Goal: Information Seeking & Learning: Check status

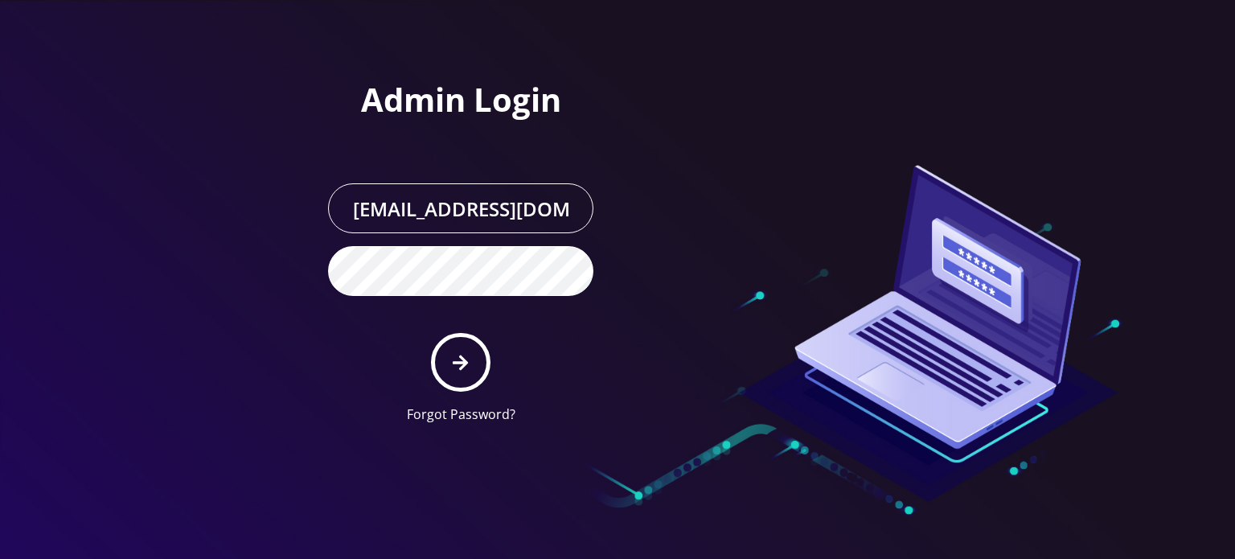
click at [453, 364] on icon "submit" at bounding box center [460, 363] width 15 height 18
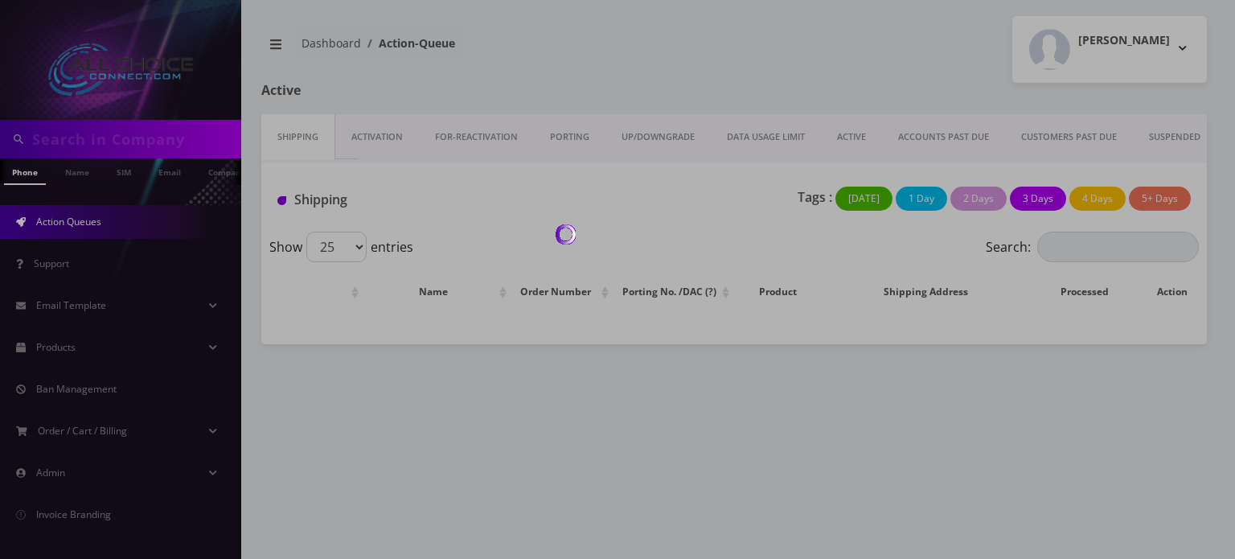
click at [155, 147] on div at bounding box center [617, 279] width 1235 height 559
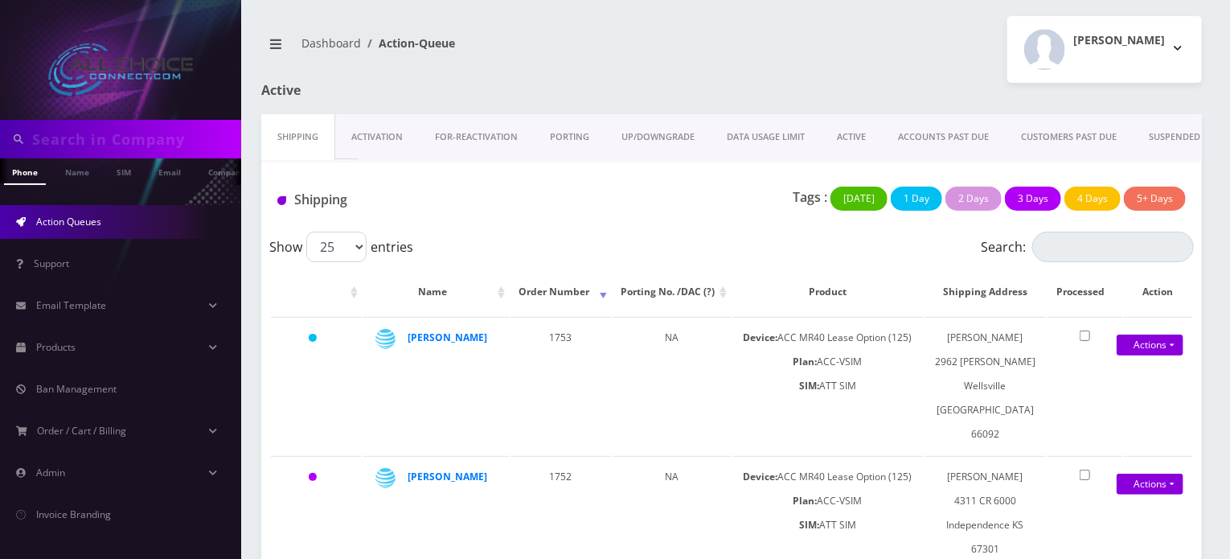
click at [155, 147] on input "text" at bounding box center [134, 139] width 205 height 31
type input "[PERSON_NAME]"
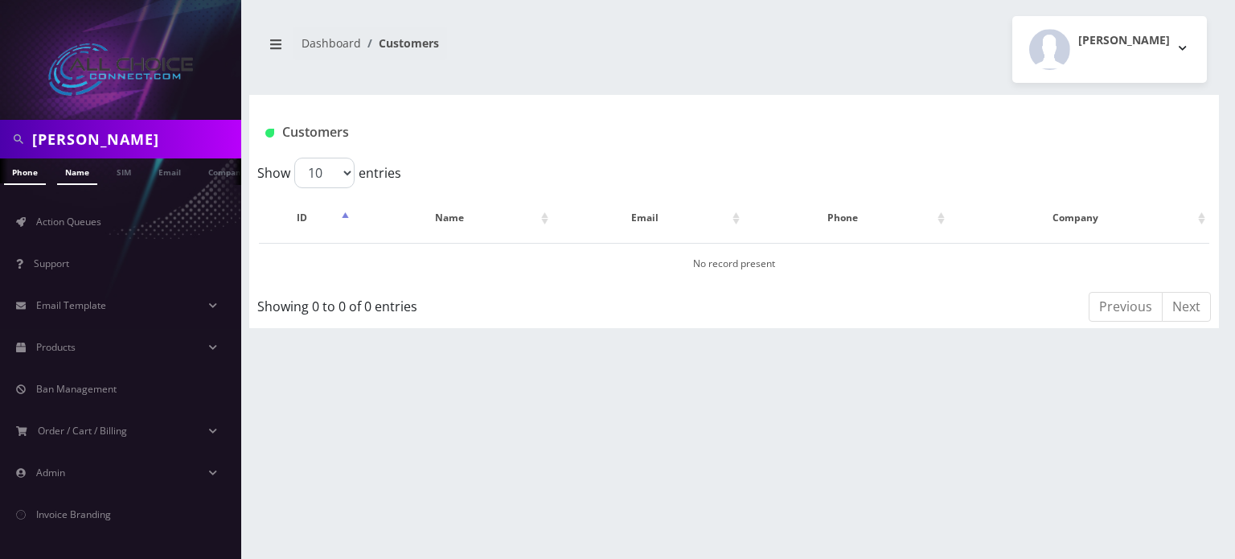
click at [76, 178] on link "Name" at bounding box center [77, 171] width 40 height 27
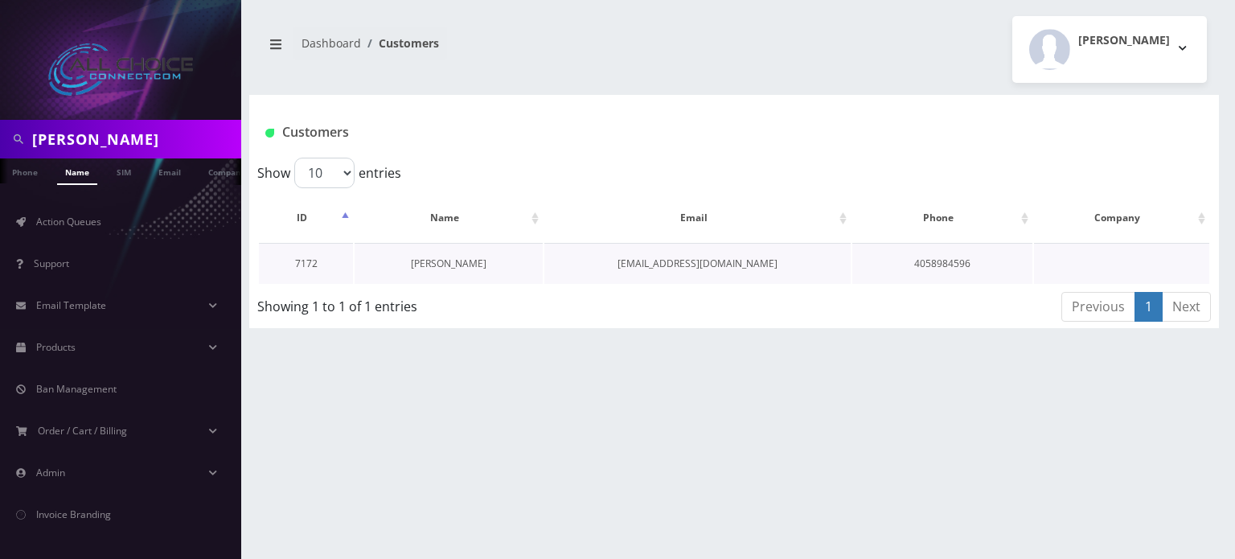
click at [453, 264] on link "[PERSON_NAME]" at bounding box center [449, 263] width 76 height 14
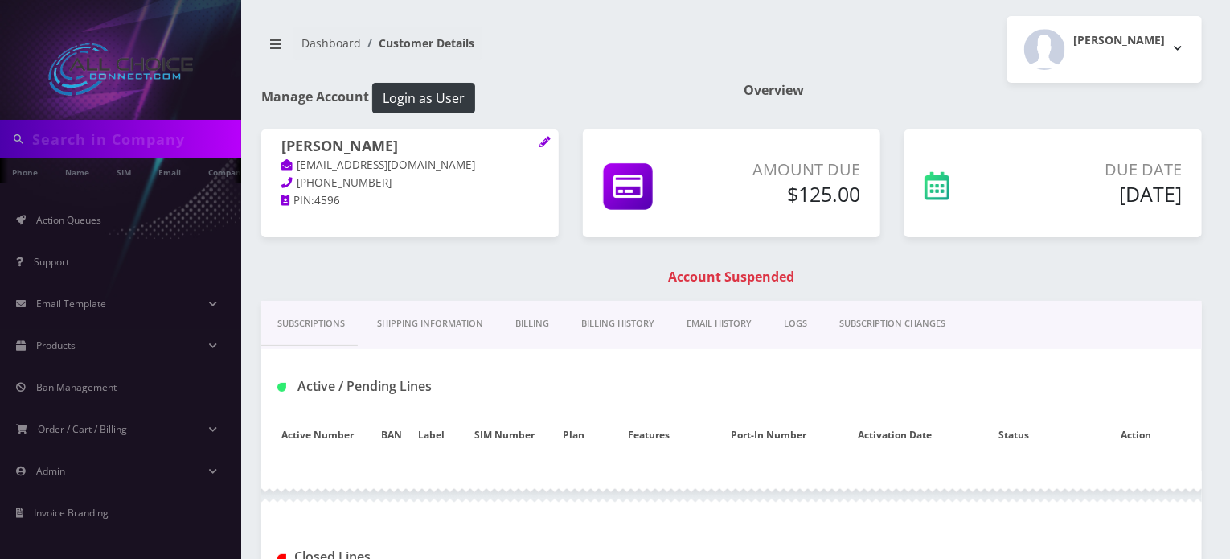
type input "hinton"
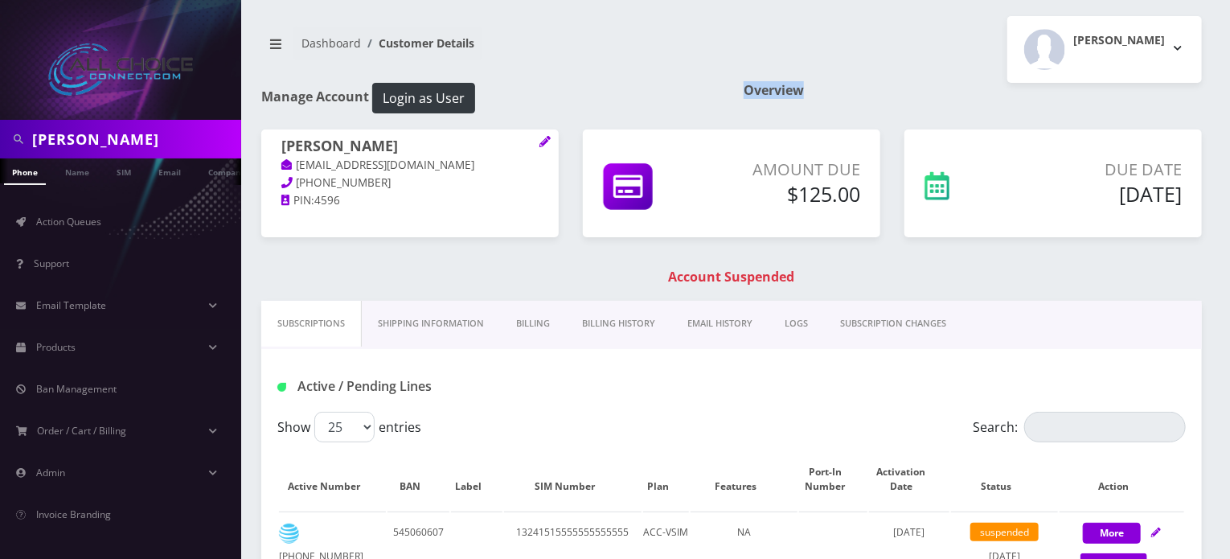
drag, startPoint x: 738, startPoint y: 91, endPoint x: 877, endPoint y: 86, distance: 139.1
click at [877, 86] on div "Manage Account Login as User Overview" at bounding box center [731, 106] width 965 height 47
click at [877, 85] on h1 "Overview" at bounding box center [973, 90] width 458 height 15
drag, startPoint x: 839, startPoint y: 92, endPoint x: 724, endPoint y: 96, distance: 115.0
click at [727, 96] on div "Manage Account Login as User Overview" at bounding box center [731, 106] width 965 height 47
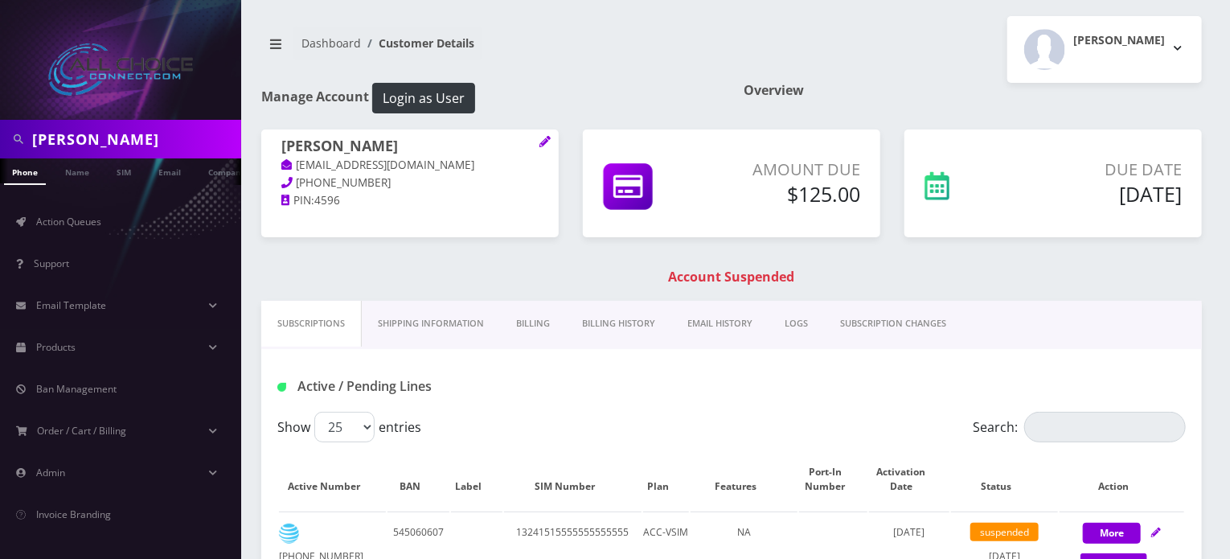
click at [723, 96] on div "Manage Account Login as User" at bounding box center [490, 106] width 482 height 47
drag, startPoint x: 701, startPoint y: 96, endPoint x: 834, endPoint y: 86, distance: 133.8
click at [834, 86] on div "Manage Account Login as User Overview" at bounding box center [731, 106] width 965 height 47
click at [834, 86] on h1 "Overview" at bounding box center [973, 90] width 458 height 15
drag, startPoint x: 830, startPoint y: 87, endPoint x: 710, endPoint y: 96, distance: 120.1
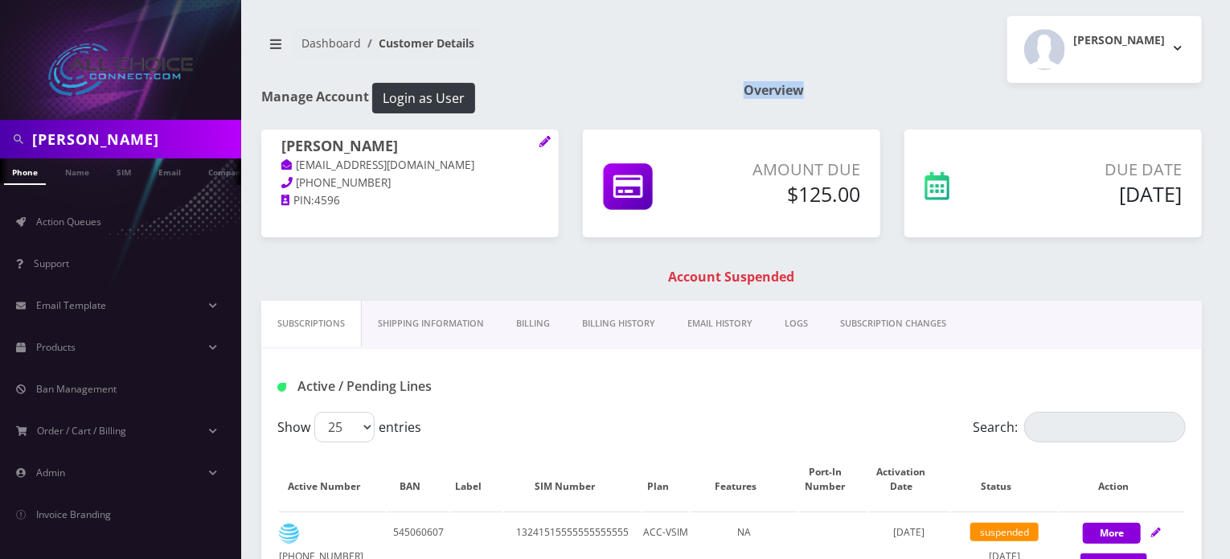
click at [710, 96] on div "Manage Account Login as User Overview" at bounding box center [731, 106] width 965 height 47
click at [710, 96] on h1 "Manage Account Login as User" at bounding box center [490, 98] width 458 height 31
drag, startPoint x: 820, startPoint y: 90, endPoint x: 691, endPoint y: 95, distance: 128.7
click at [691, 95] on div "Manage Account Login as User Overview" at bounding box center [731, 106] width 965 height 47
click at [691, 95] on h1 "Manage Account Login as User" at bounding box center [490, 98] width 458 height 31
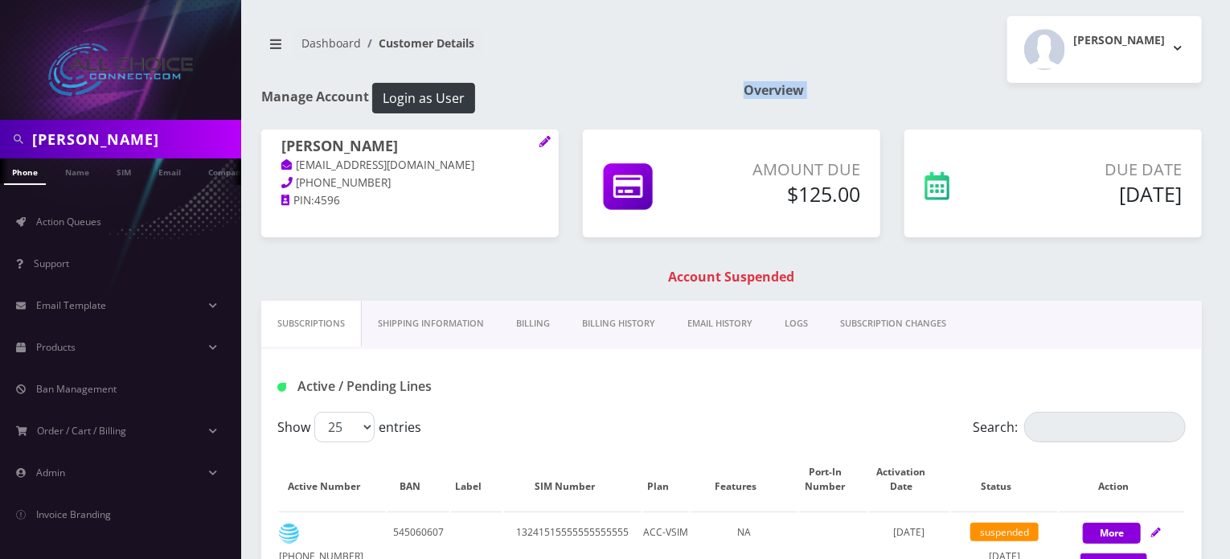
drag, startPoint x: 691, startPoint y: 95, endPoint x: 855, endPoint y: 89, distance: 164.1
click at [855, 89] on div "Manage Account Login as User Overview" at bounding box center [731, 106] width 965 height 47
click at [855, 89] on h1 "Overview" at bounding box center [973, 90] width 458 height 15
click at [1148, 42] on h2 "Rob W" at bounding box center [1119, 41] width 92 height 14
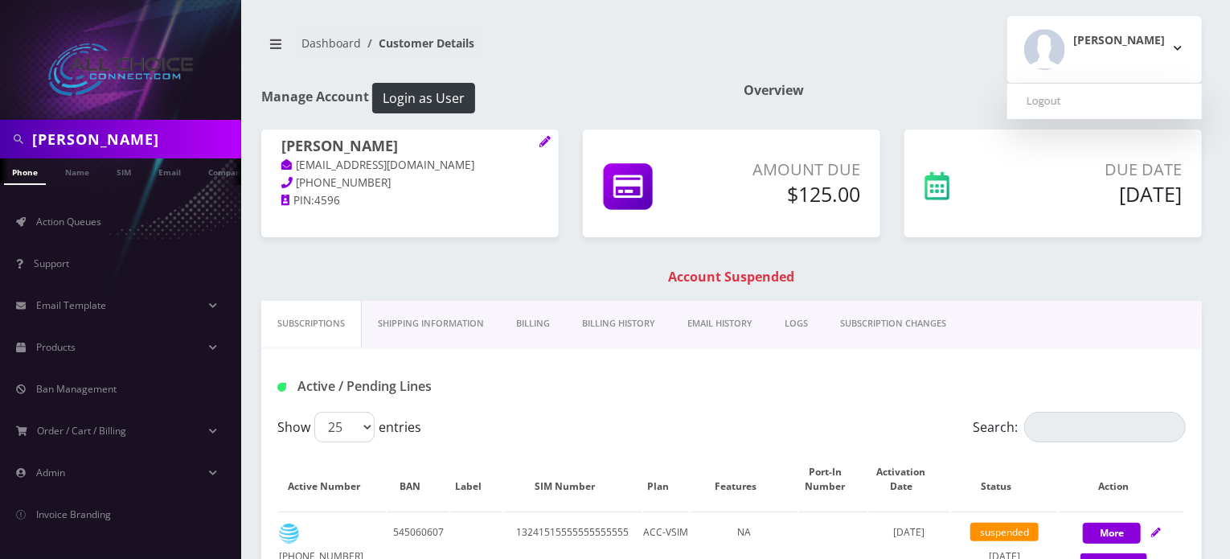
click at [958, 56] on div "Rob W Logout" at bounding box center [972, 49] width 482 height 67
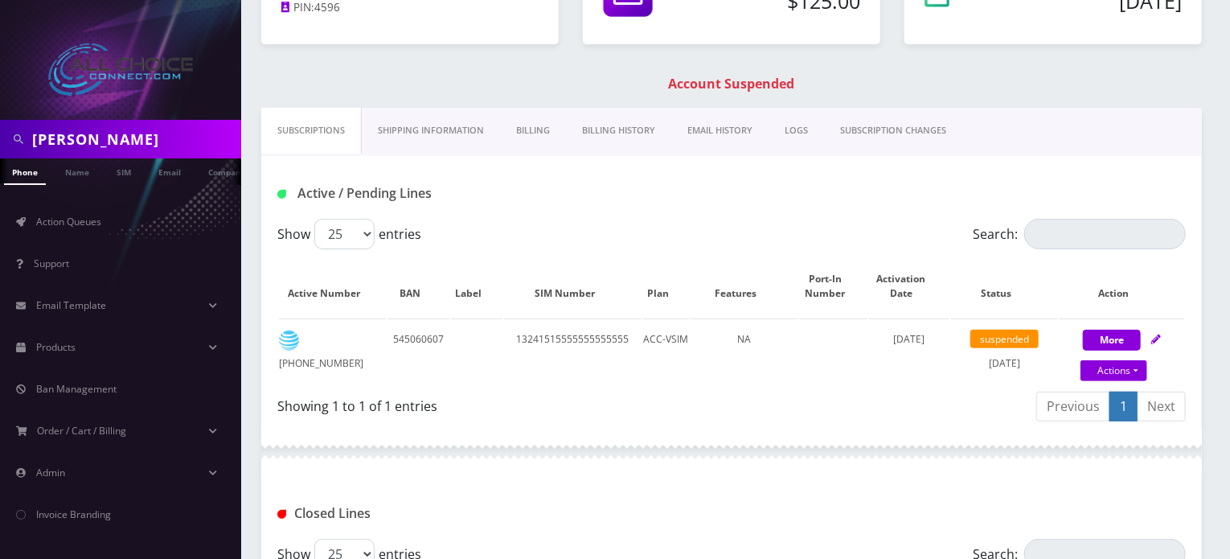
scroll to position [80, 0]
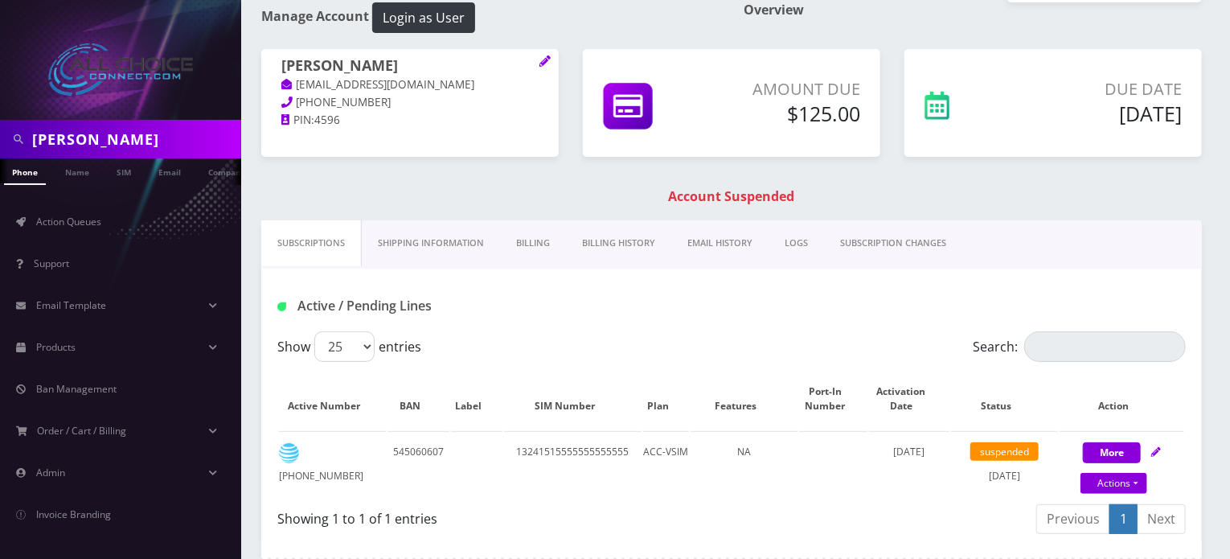
click at [621, 243] on link "Billing History" at bounding box center [618, 243] width 105 height 46
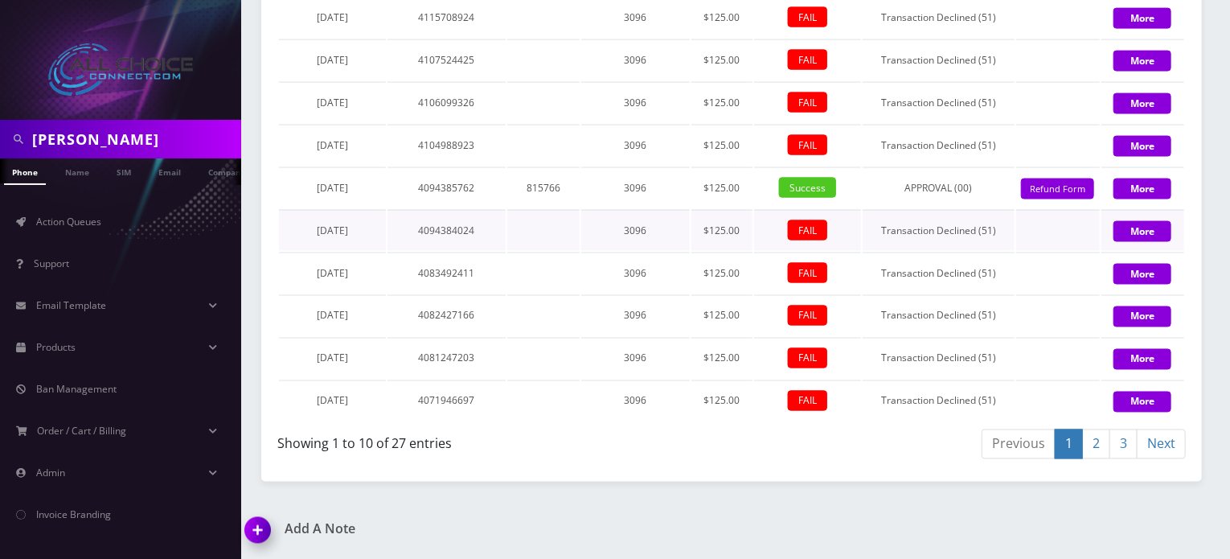
scroll to position [1235, 0]
click at [1096, 443] on link "2" at bounding box center [1096, 444] width 28 height 30
click at [1124, 445] on link "3" at bounding box center [1123, 444] width 28 height 30
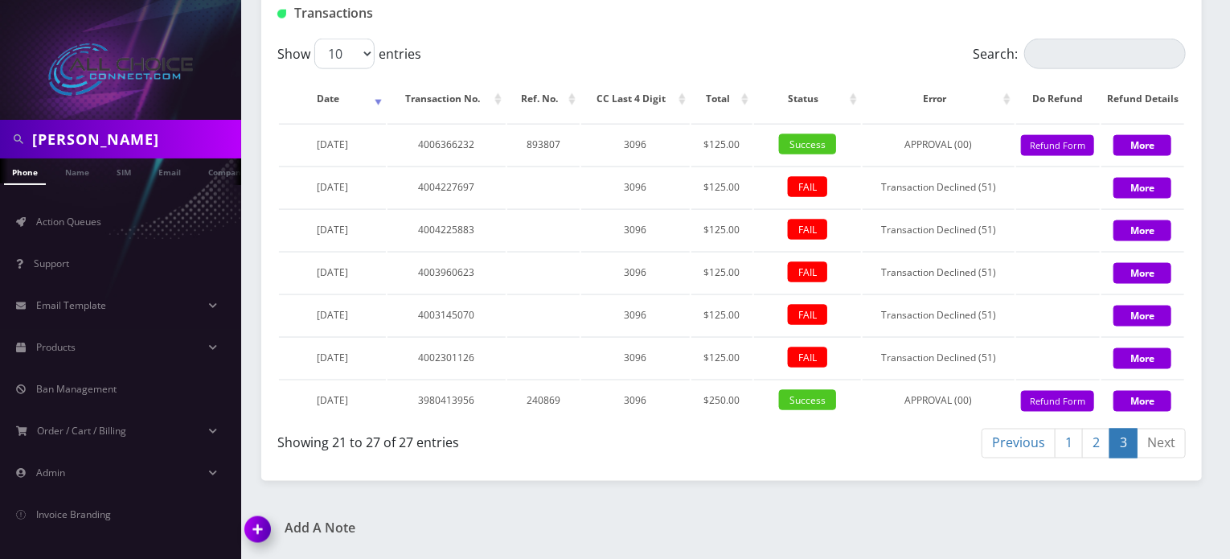
scroll to position [1108, 0]
click at [1105, 440] on link "2" at bounding box center [1096, 443] width 28 height 30
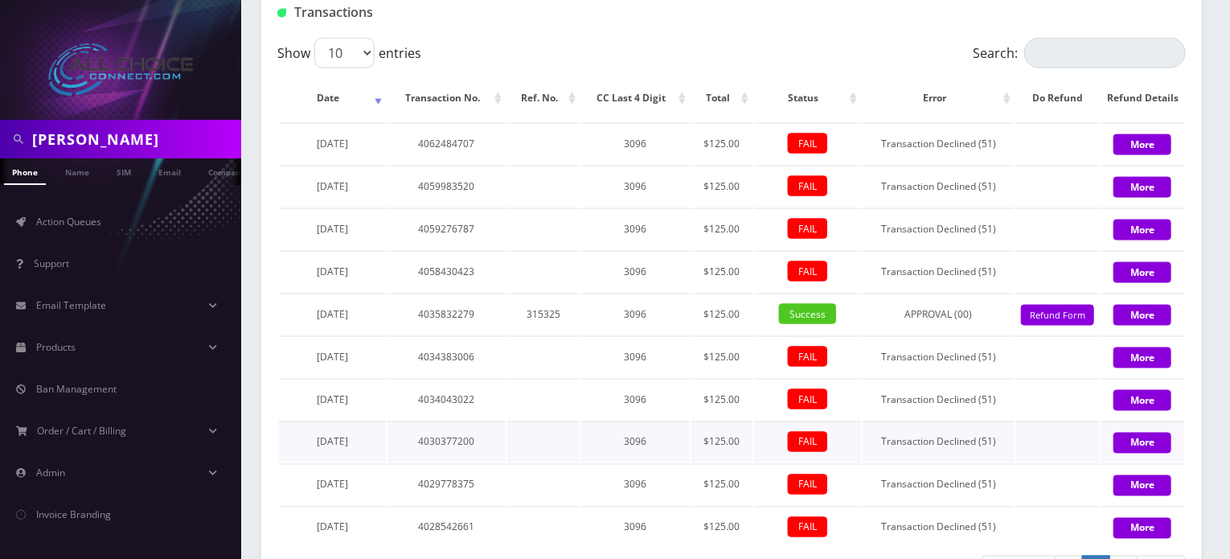
scroll to position [1134, 0]
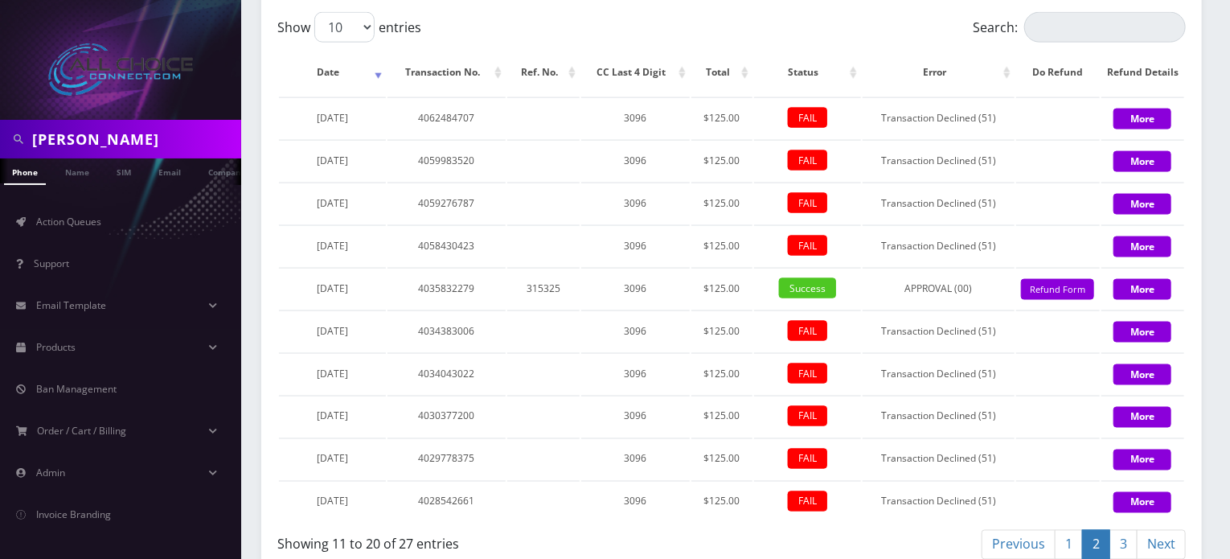
click at [1125, 539] on link "3" at bounding box center [1123, 545] width 28 height 30
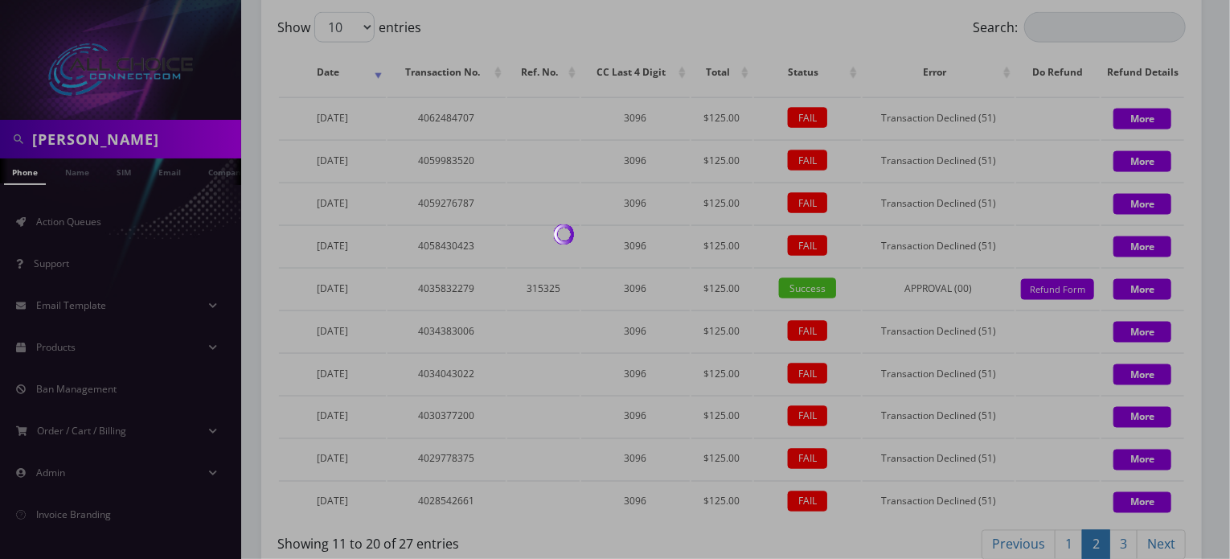
scroll to position [1108, 0]
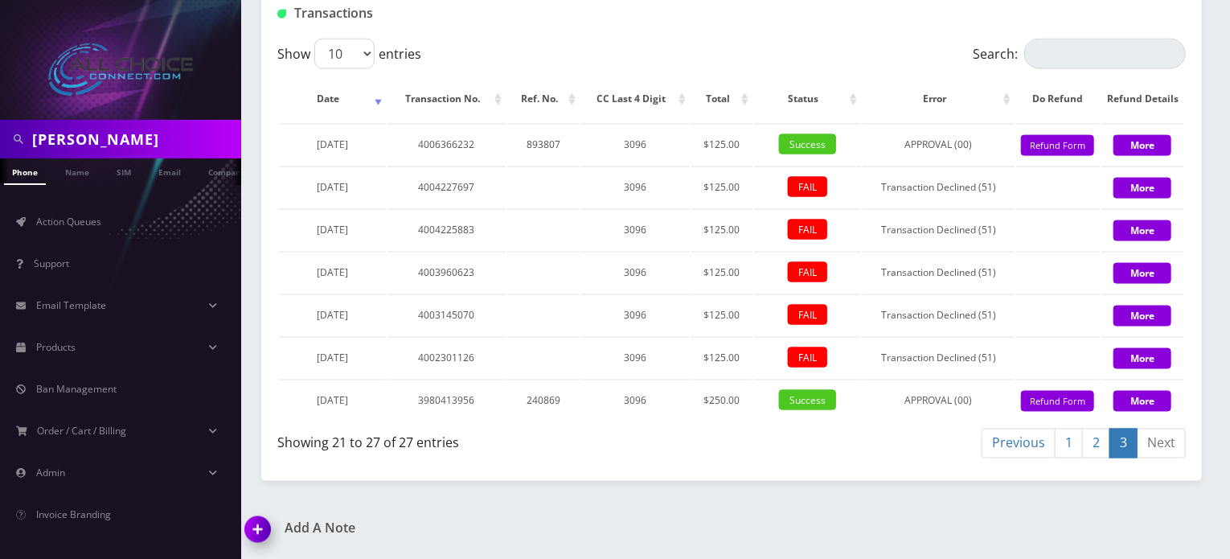
click at [1101, 447] on link "2" at bounding box center [1096, 443] width 28 height 30
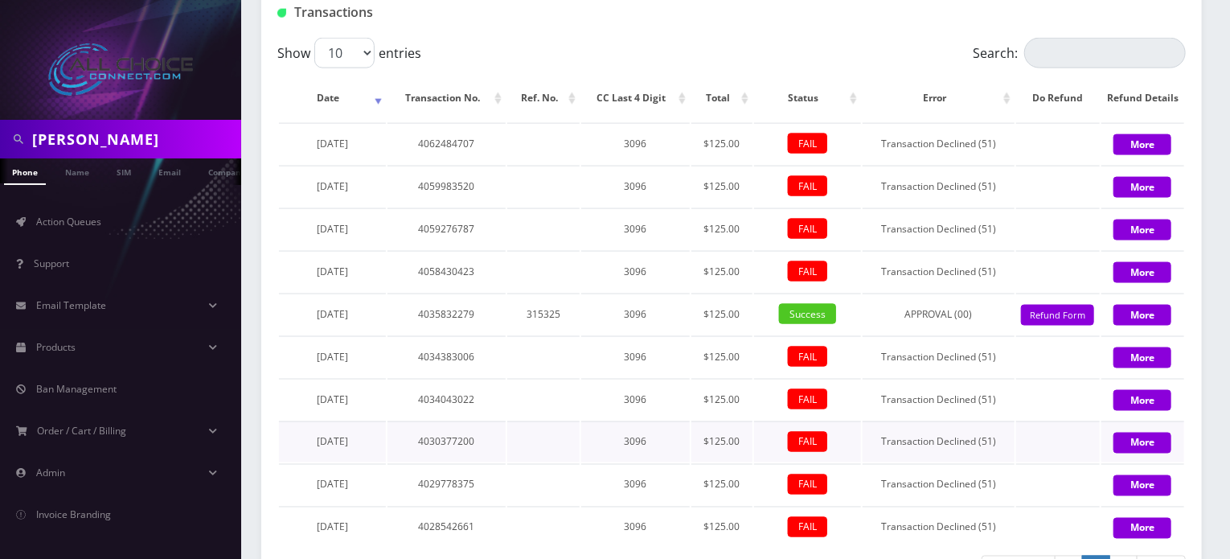
scroll to position [1134, 0]
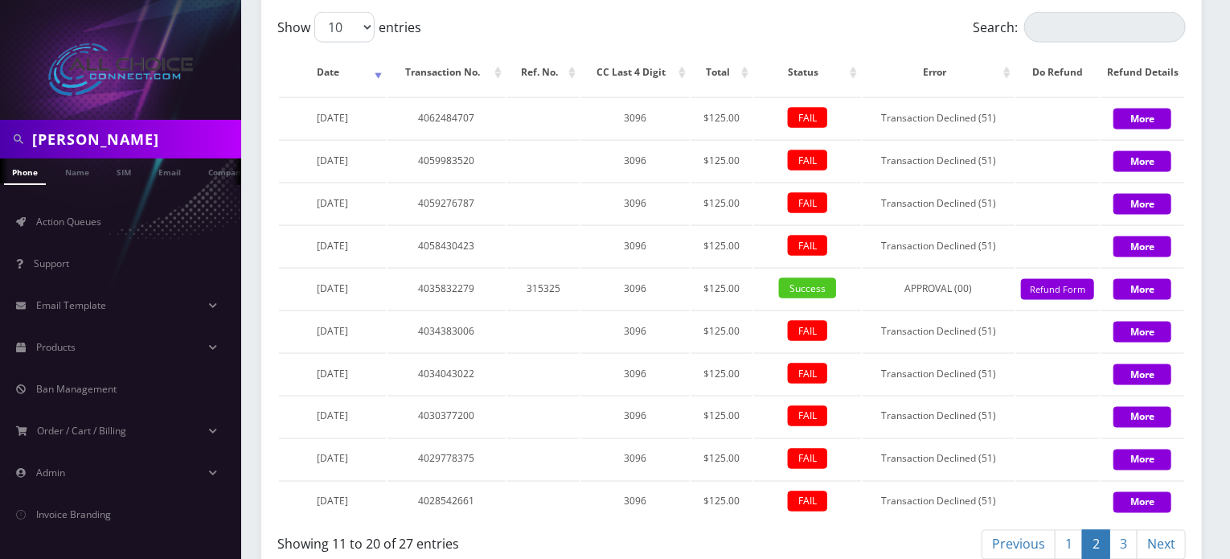
click at [1125, 539] on link "3" at bounding box center [1123, 545] width 28 height 30
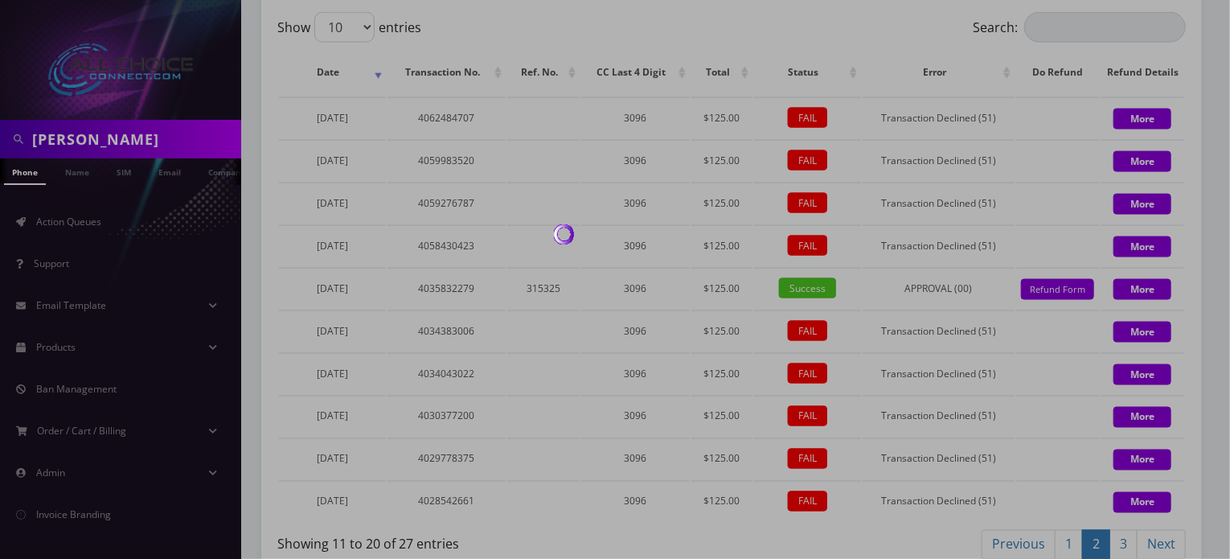
scroll to position [1108, 0]
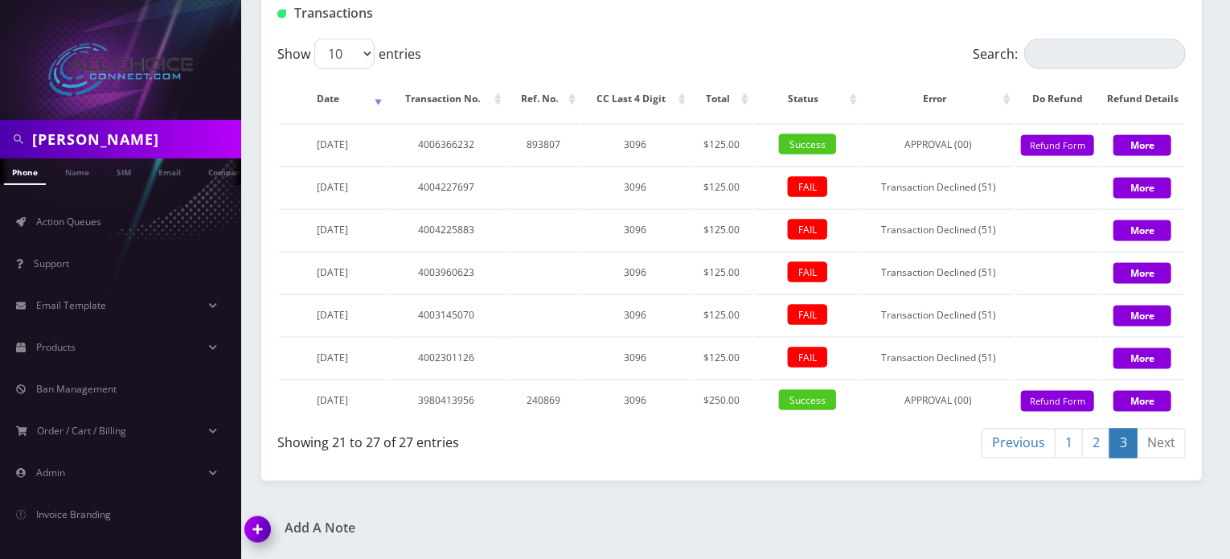
click at [1100, 440] on link "2" at bounding box center [1096, 443] width 28 height 30
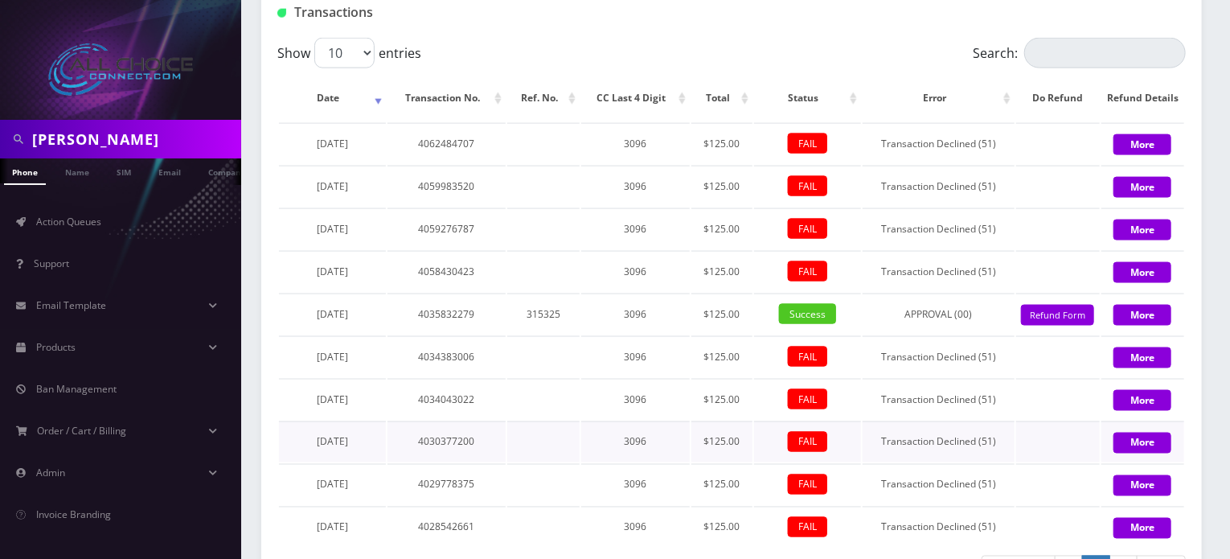
scroll to position [1134, 0]
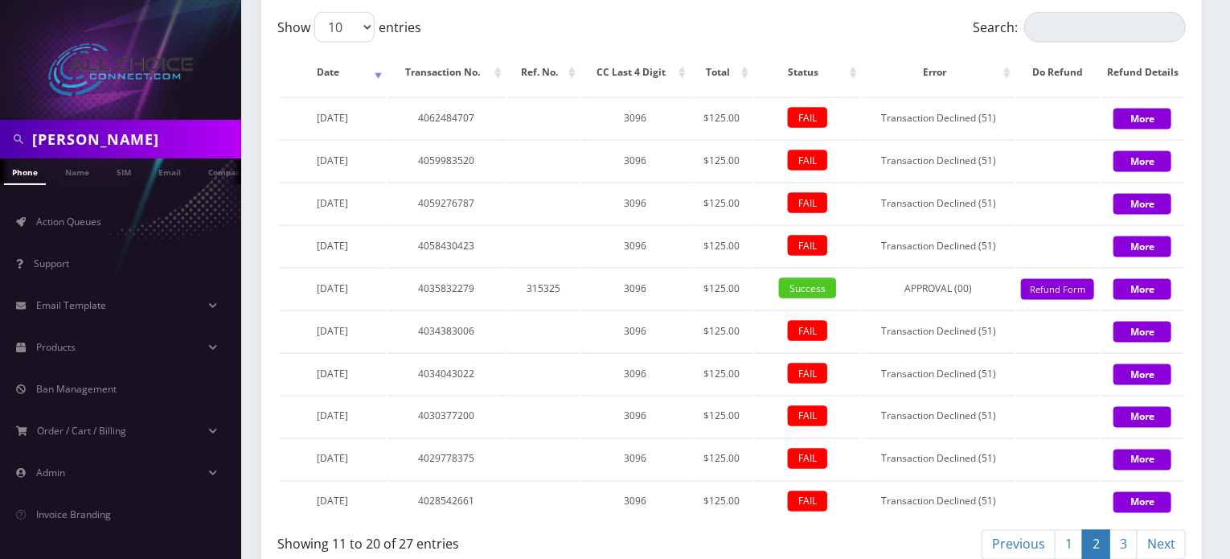
click at [1065, 540] on link "1" at bounding box center [1069, 545] width 28 height 30
click at [1096, 543] on link "2" at bounding box center [1096, 545] width 28 height 30
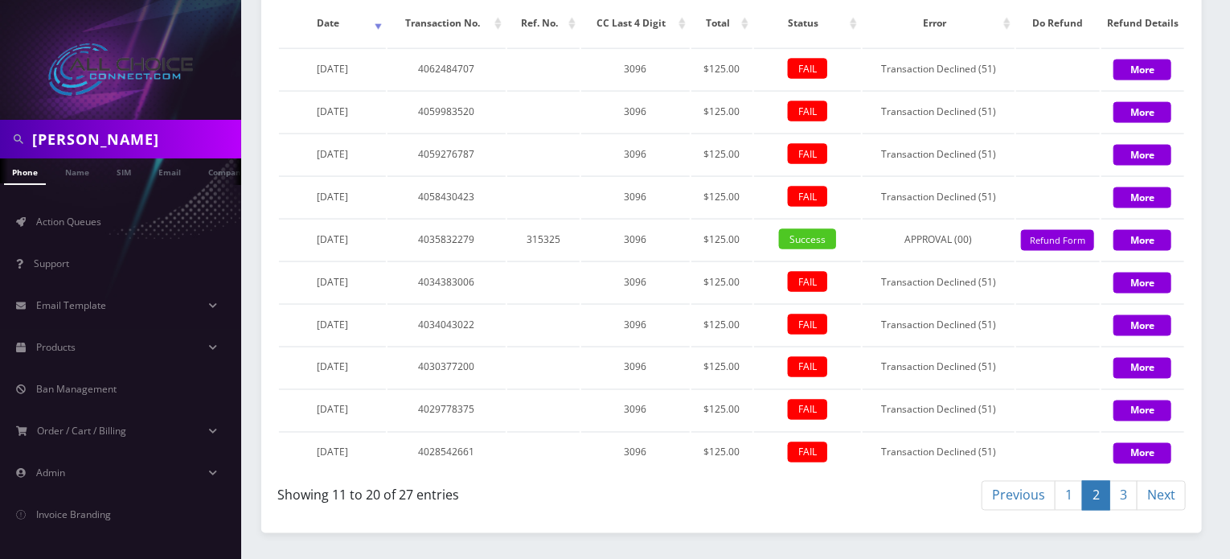
scroll to position [1235, 0]
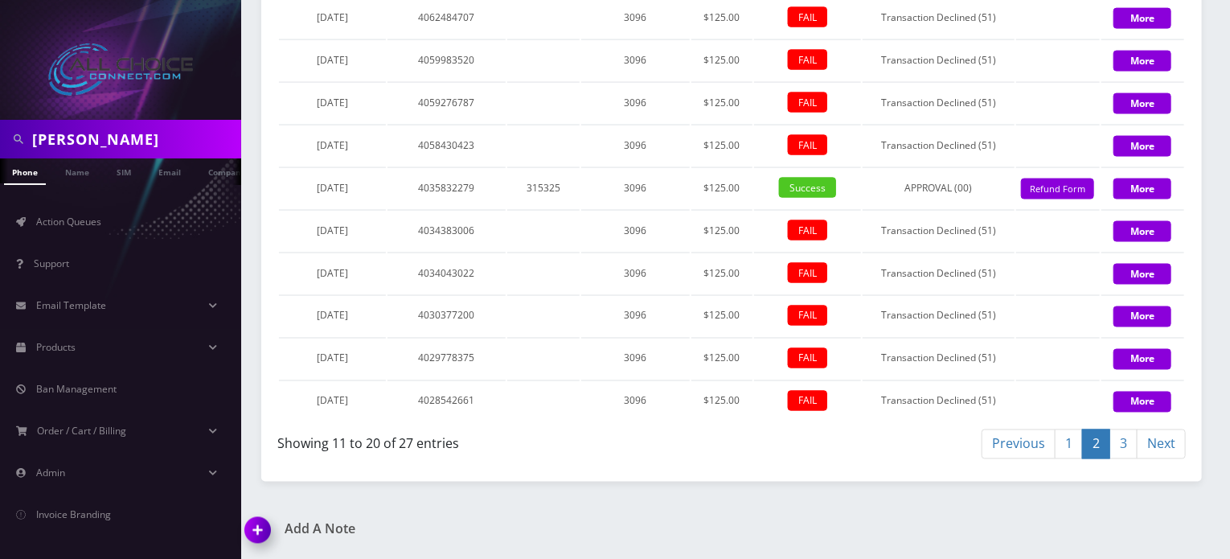
click at [1129, 444] on link "3" at bounding box center [1123, 444] width 28 height 30
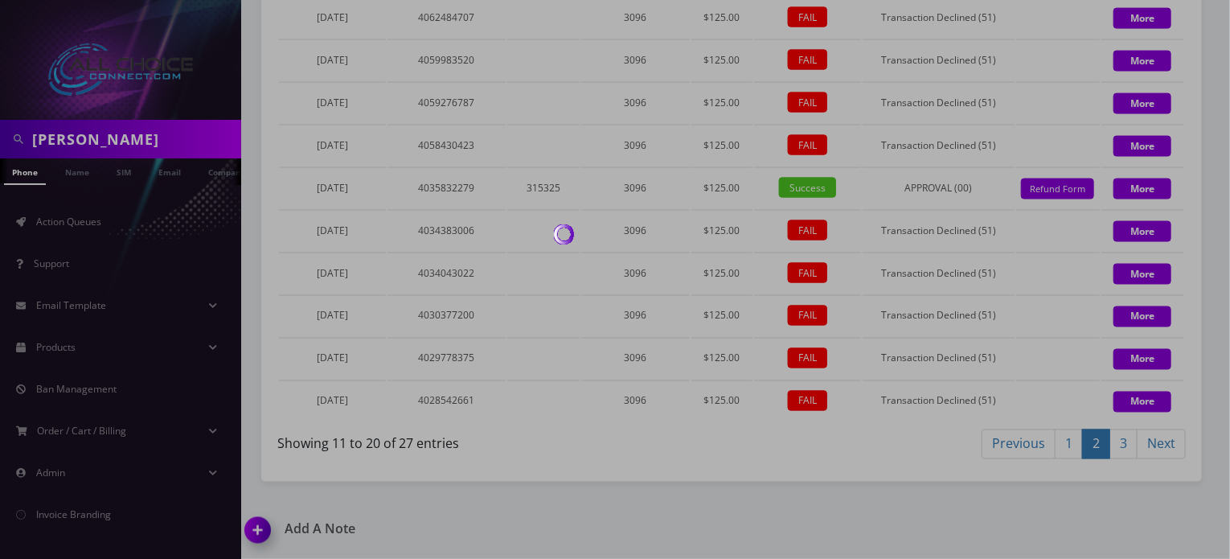
scroll to position [1108, 0]
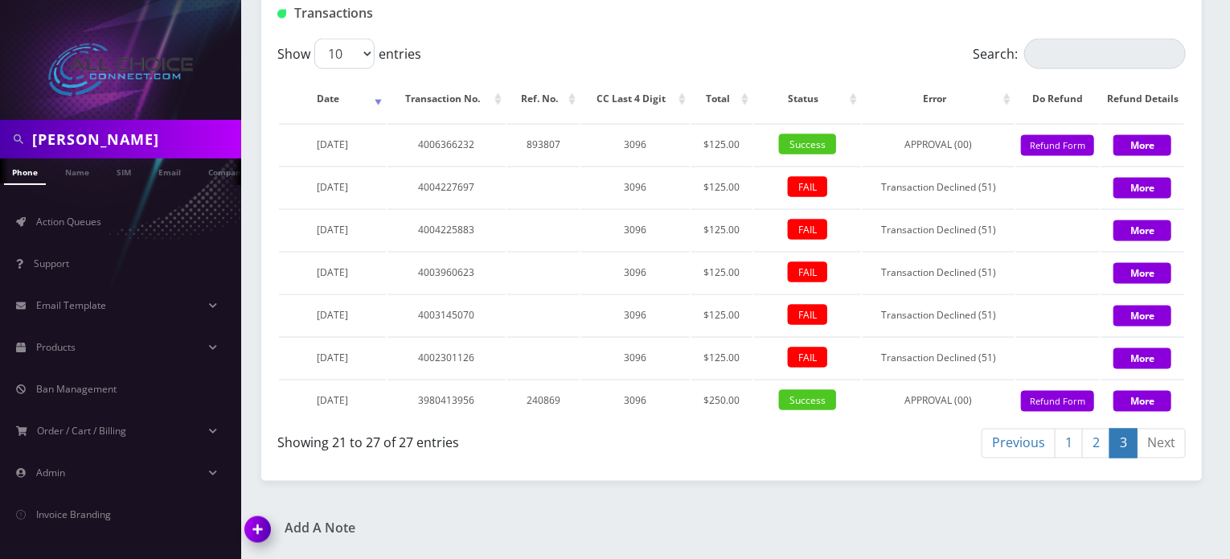
click at [1093, 443] on link "2" at bounding box center [1096, 443] width 28 height 30
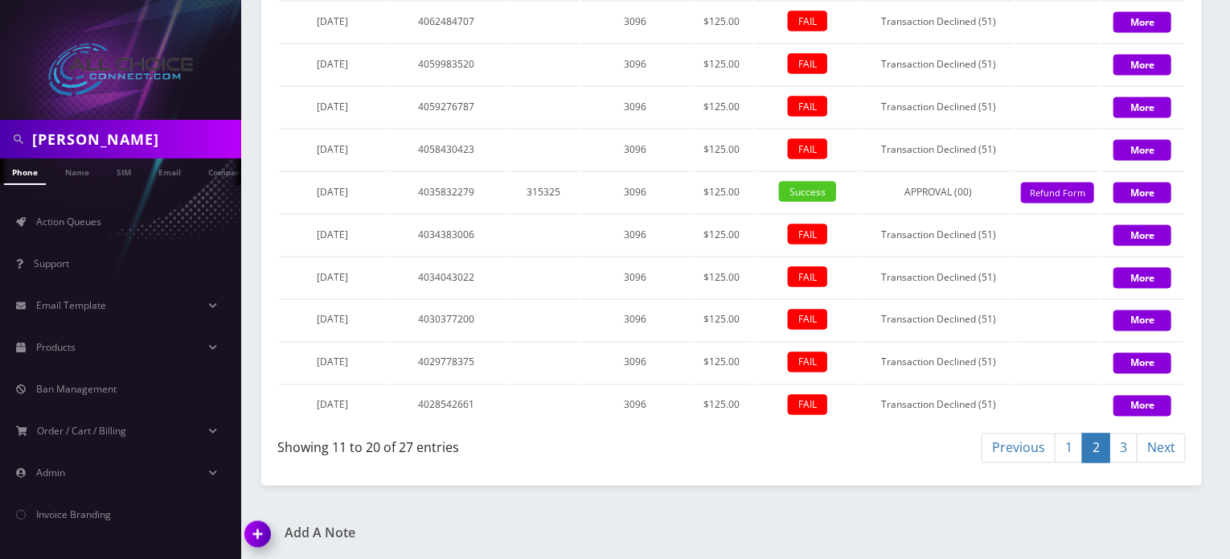
scroll to position [1235, 0]
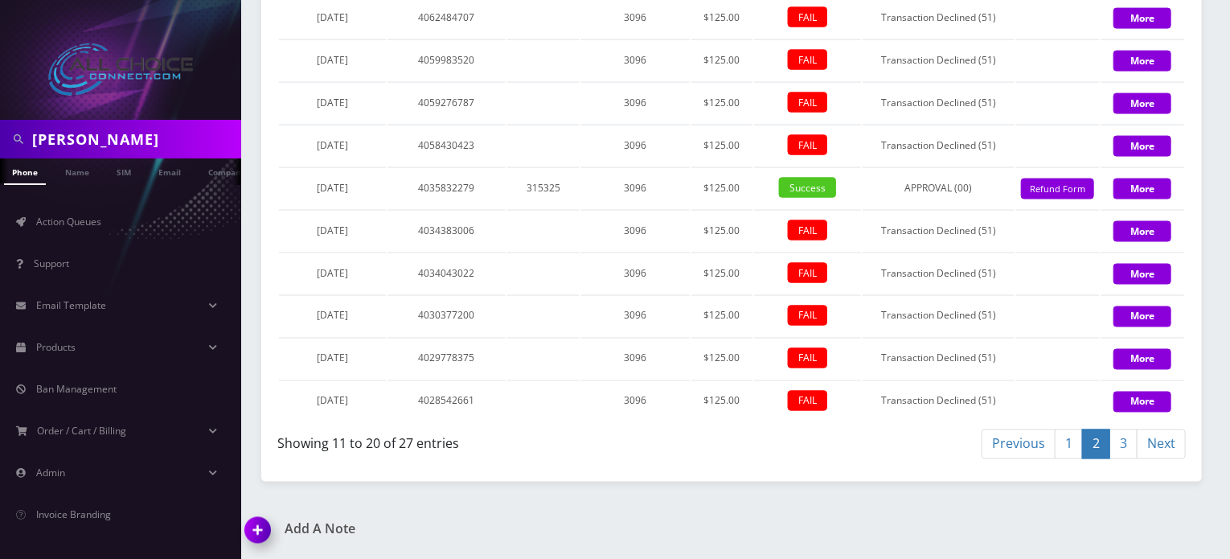
click at [1063, 436] on link "1" at bounding box center [1069, 444] width 28 height 30
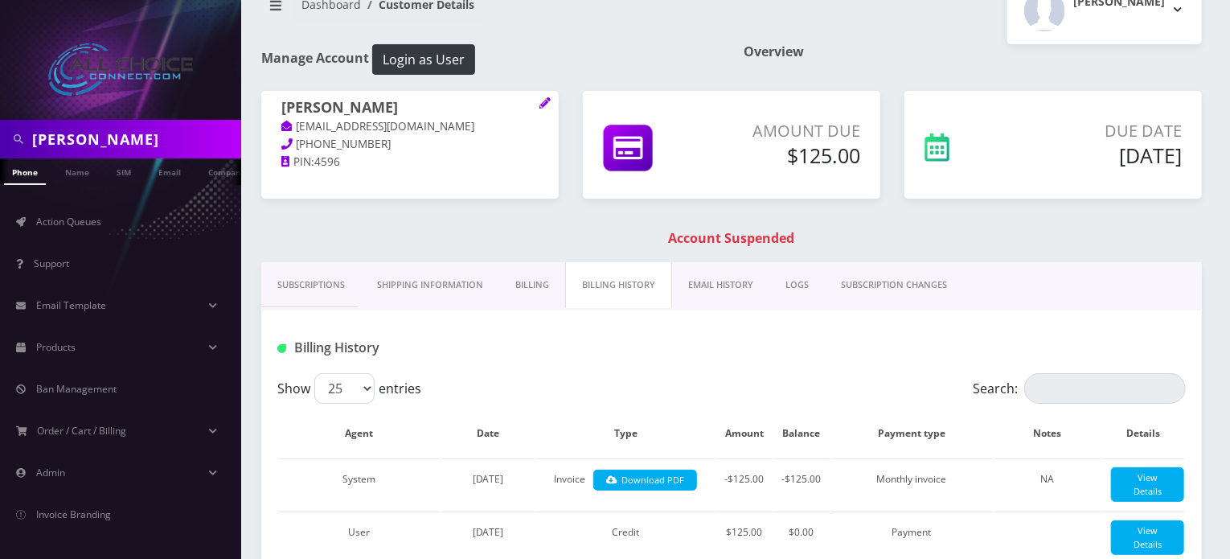
scroll to position [0, 0]
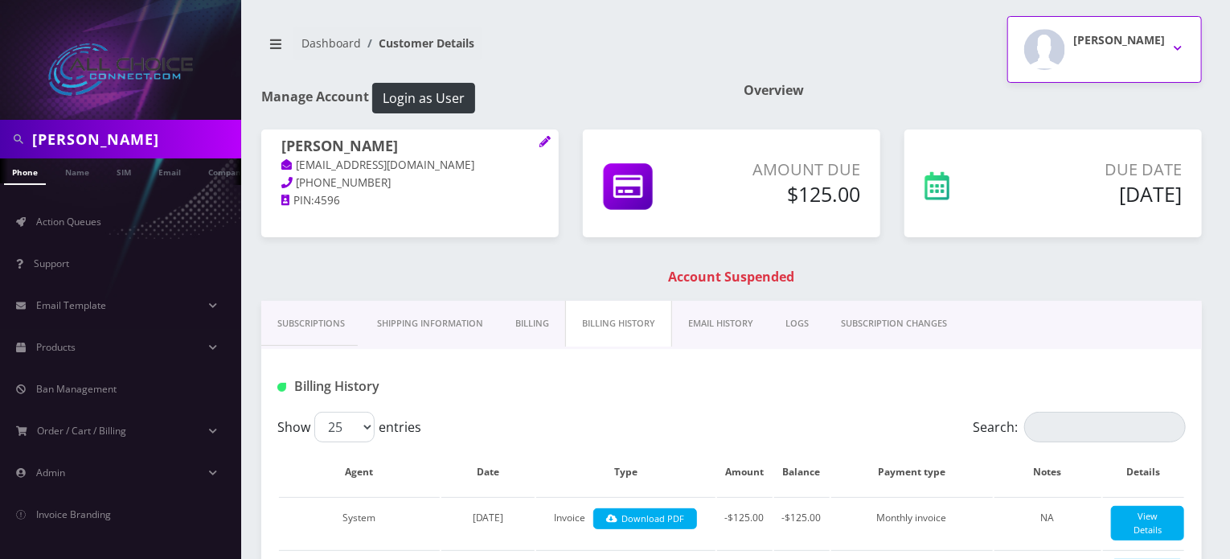
click at [1123, 32] on button "Rob W" at bounding box center [1104, 49] width 195 height 67
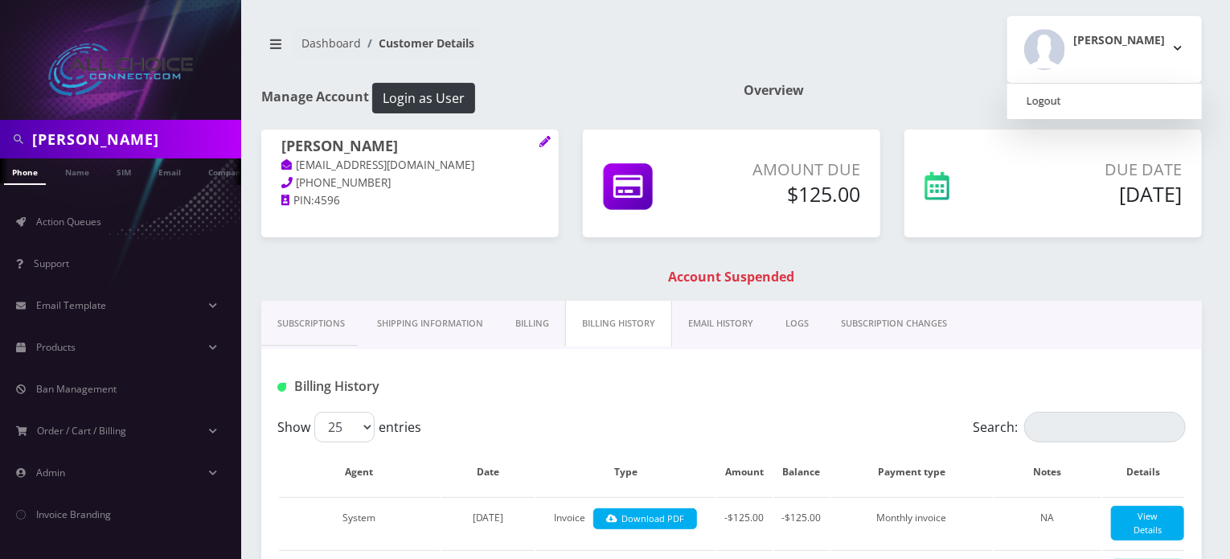
click at [1103, 102] on link "Logout" at bounding box center [1104, 101] width 195 height 23
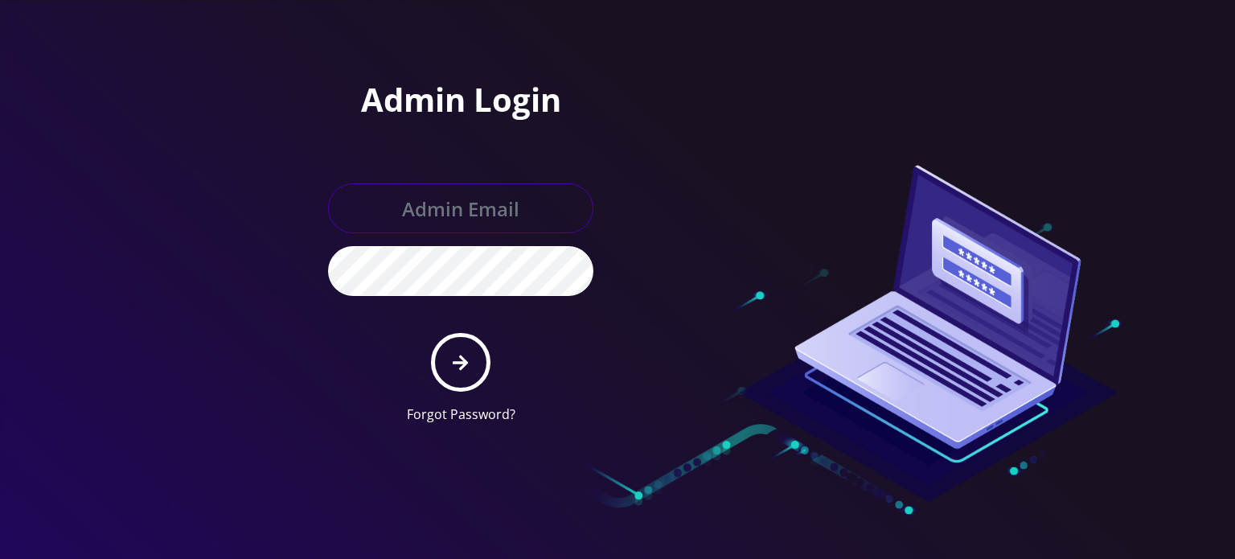
type input "allchoiceconnect@britewireless.com"
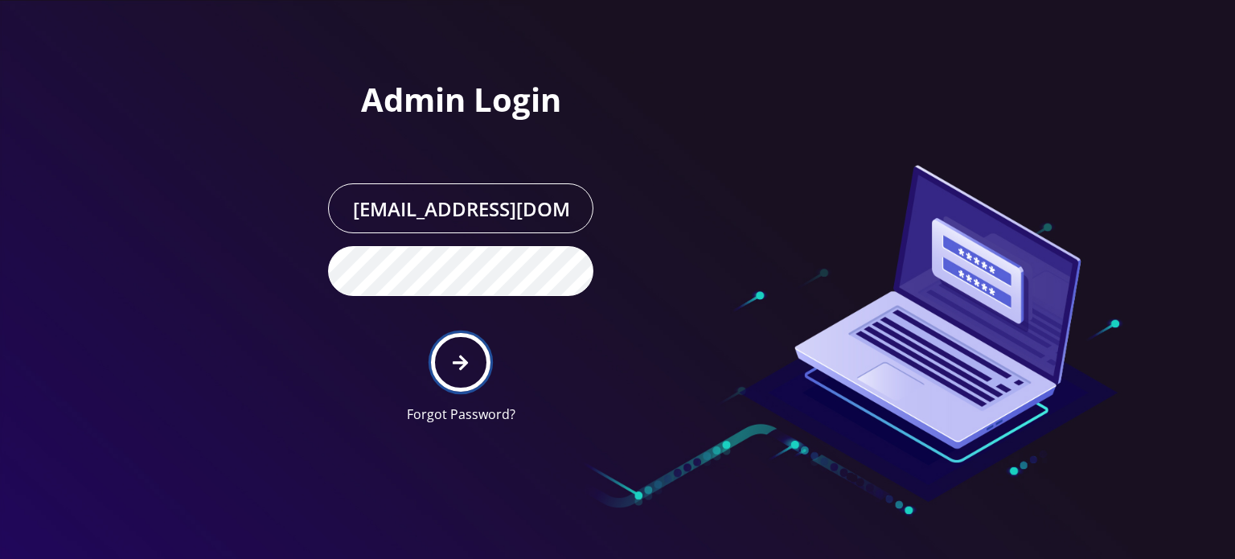
click at [453, 351] on button "submit" at bounding box center [460, 362] width 59 height 59
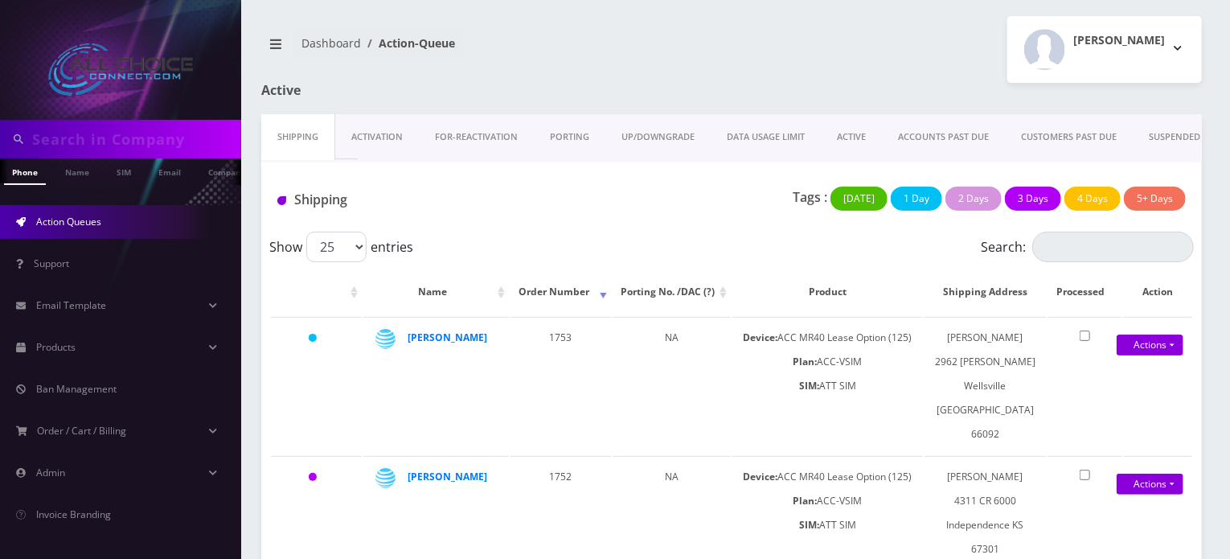
click at [95, 137] on input "text" at bounding box center [134, 139] width 205 height 31
paste input "Kaleyah"
type input "Kaleyah"
click at [87, 174] on link "Name" at bounding box center [77, 171] width 40 height 27
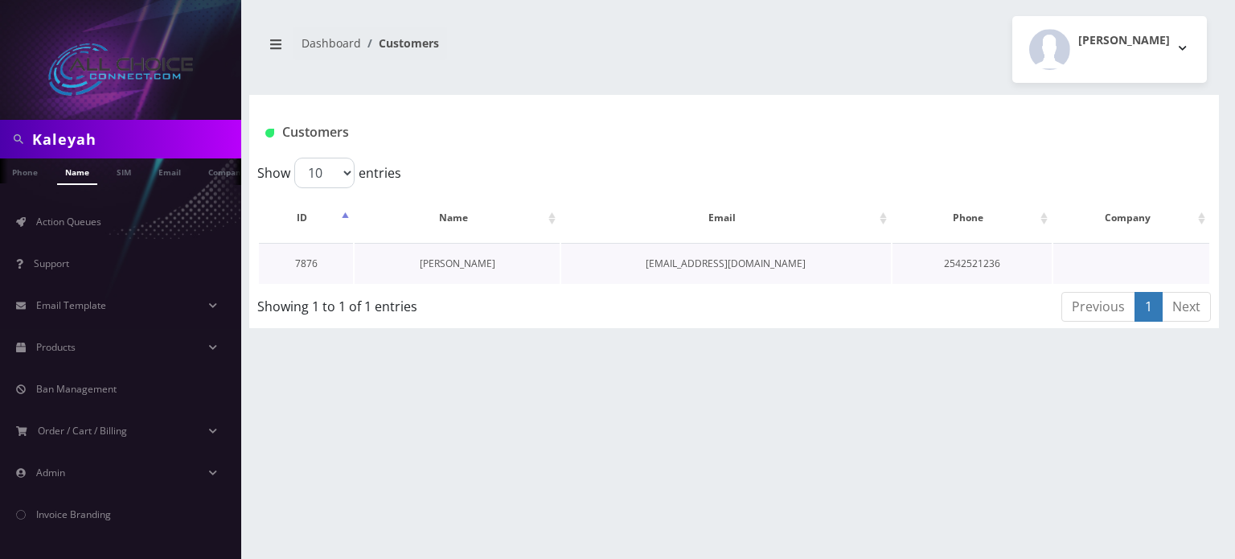
click at [444, 263] on link "[PERSON_NAME]" at bounding box center [458, 263] width 76 height 14
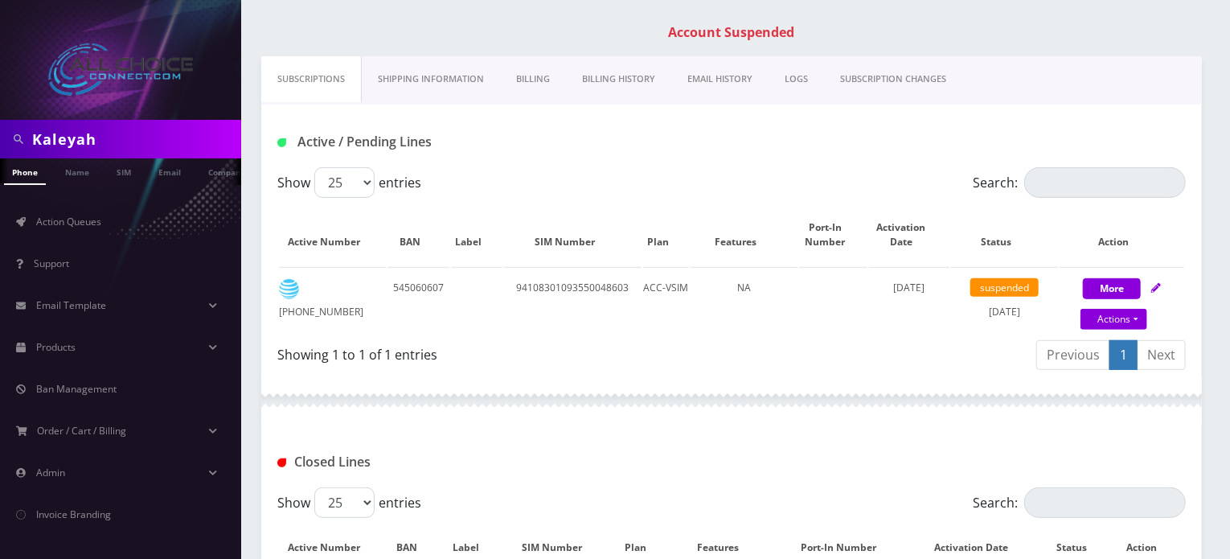
scroll to position [32, 0]
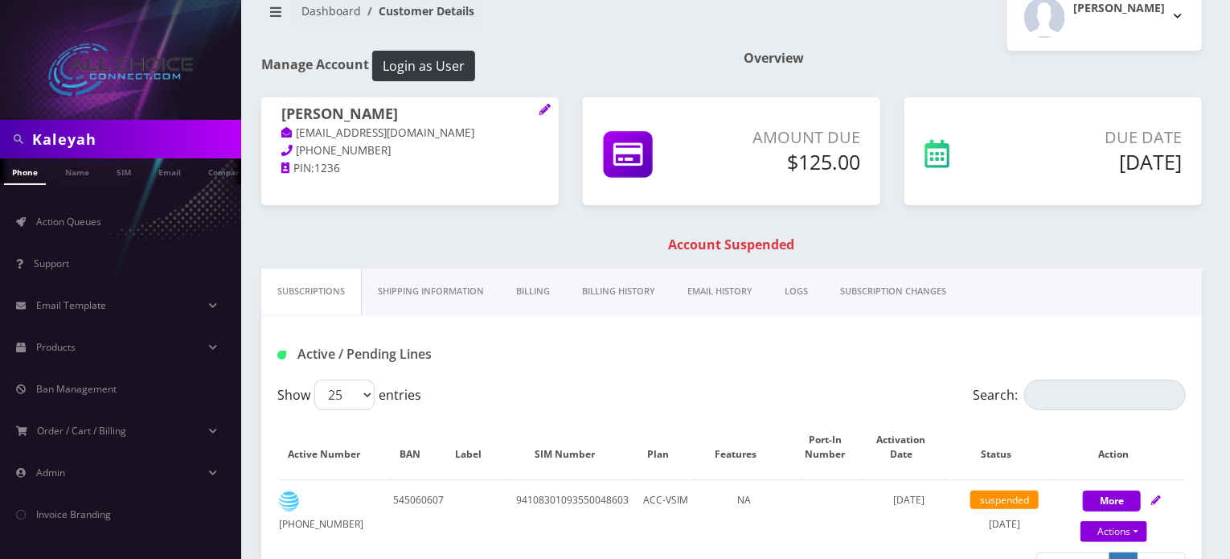
click at [586, 286] on link "Billing History" at bounding box center [618, 291] width 105 height 46
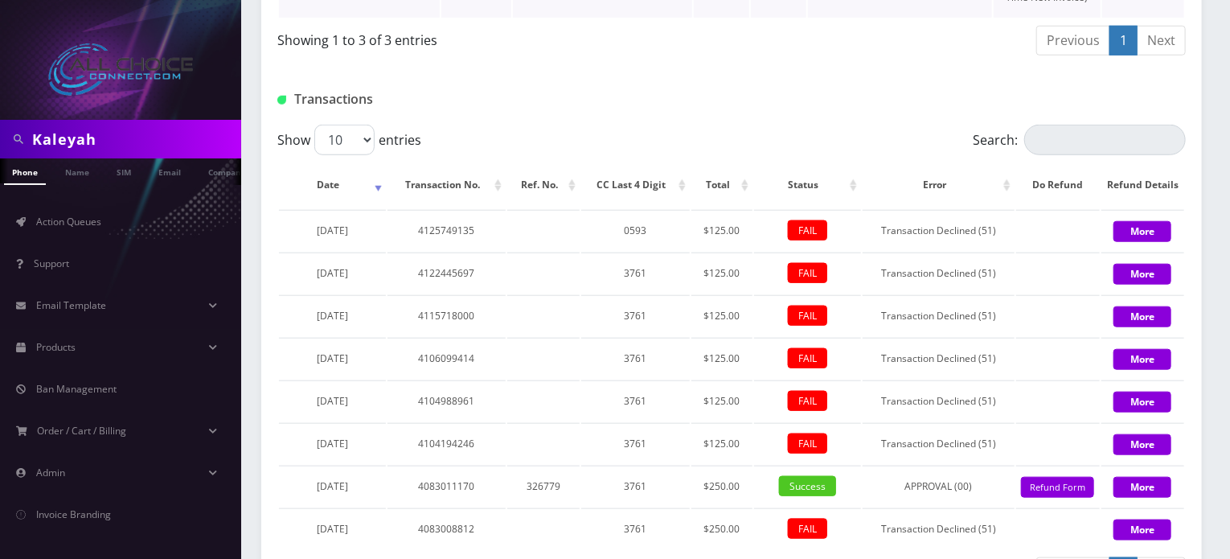
scroll to position [317, 0]
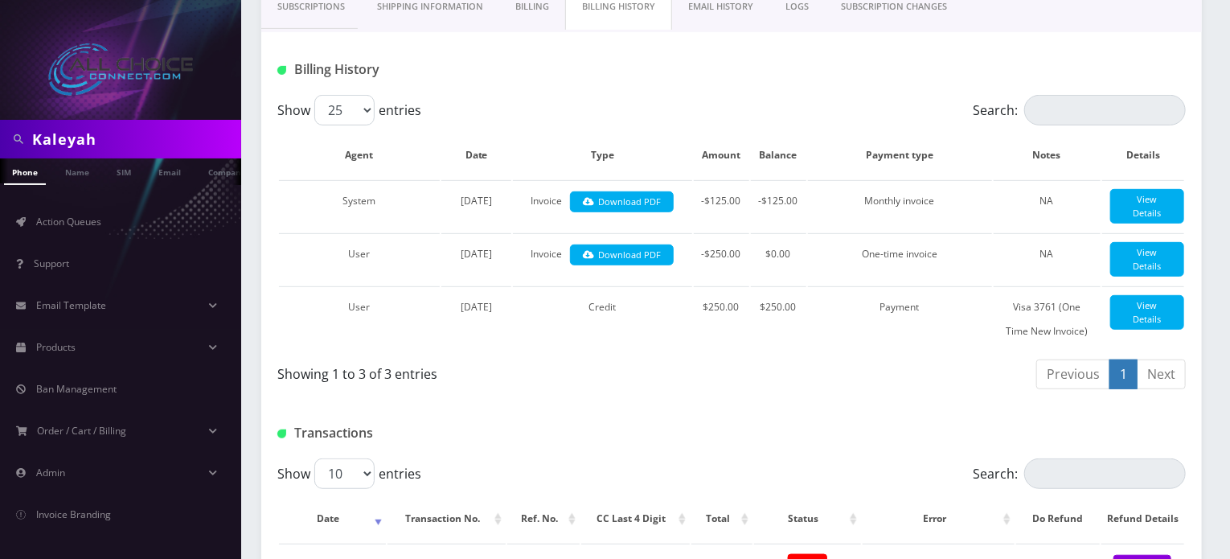
click at [59, 132] on input "Kaleyah" at bounding box center [134, 139] width 205 height 31
type input "[PERSON_NAME]"
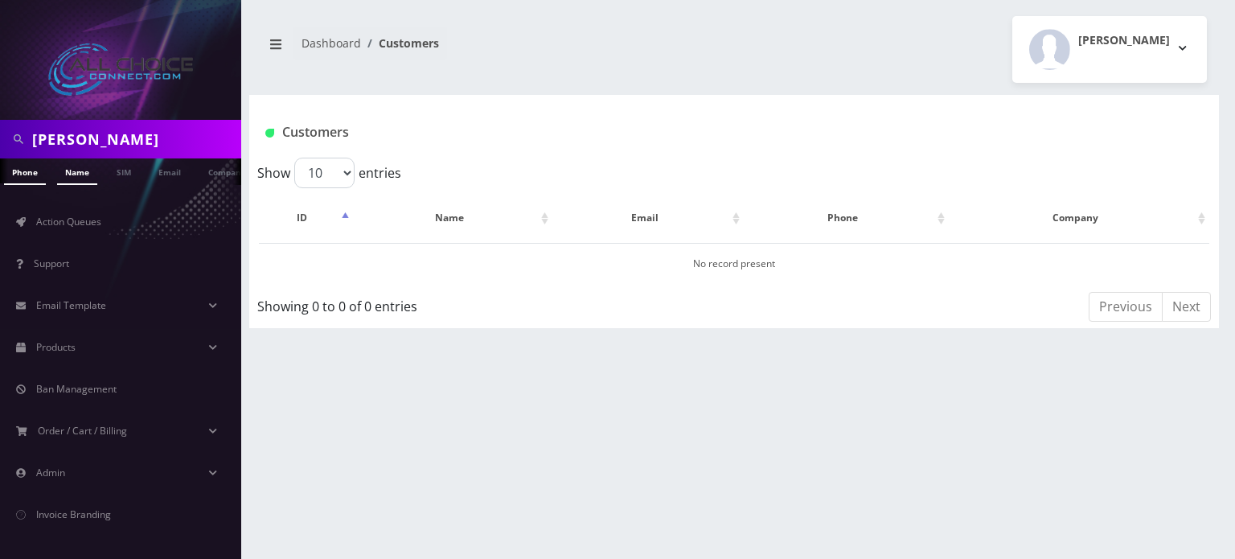
click at [80, 176] on link "Name" at bounding box center [77, 171] width 40 height 27
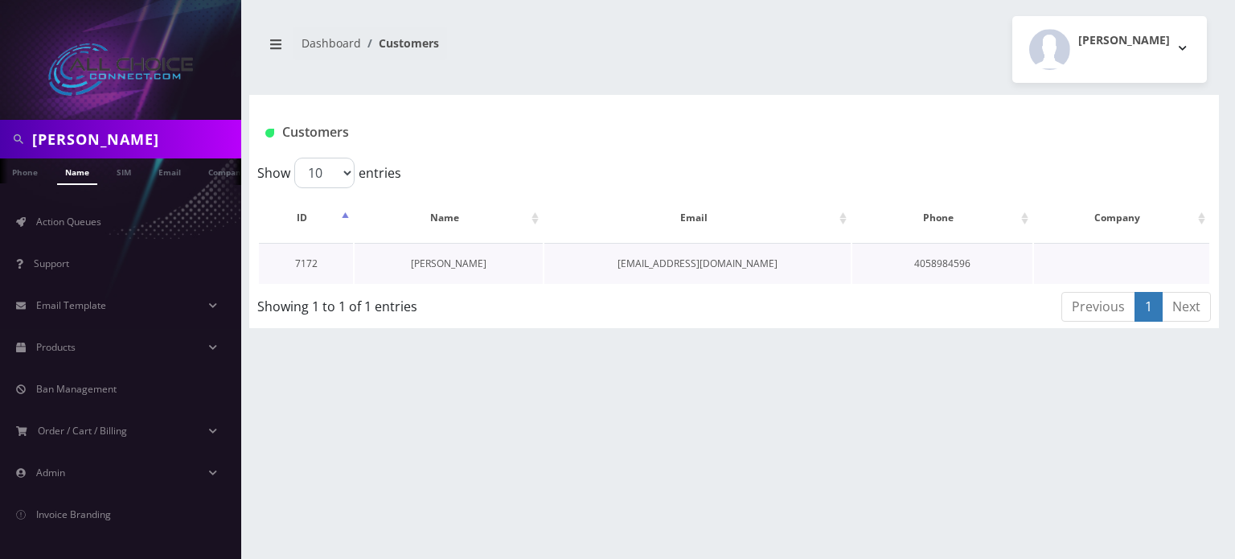
click at [440, 260] on link "[PERSON_NAME]" at bounding box center [449, 263] width 76 height 14
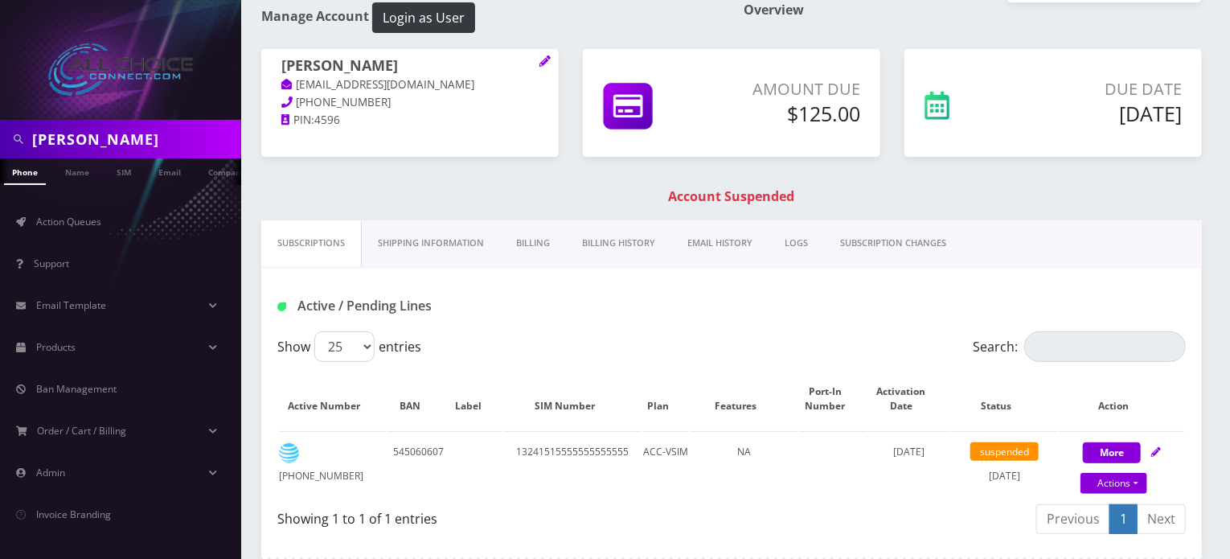
scroll to position [80, 0]
click at [598, 245] on link "Billing History" at bounding box center [618, 243] width 105 height 46
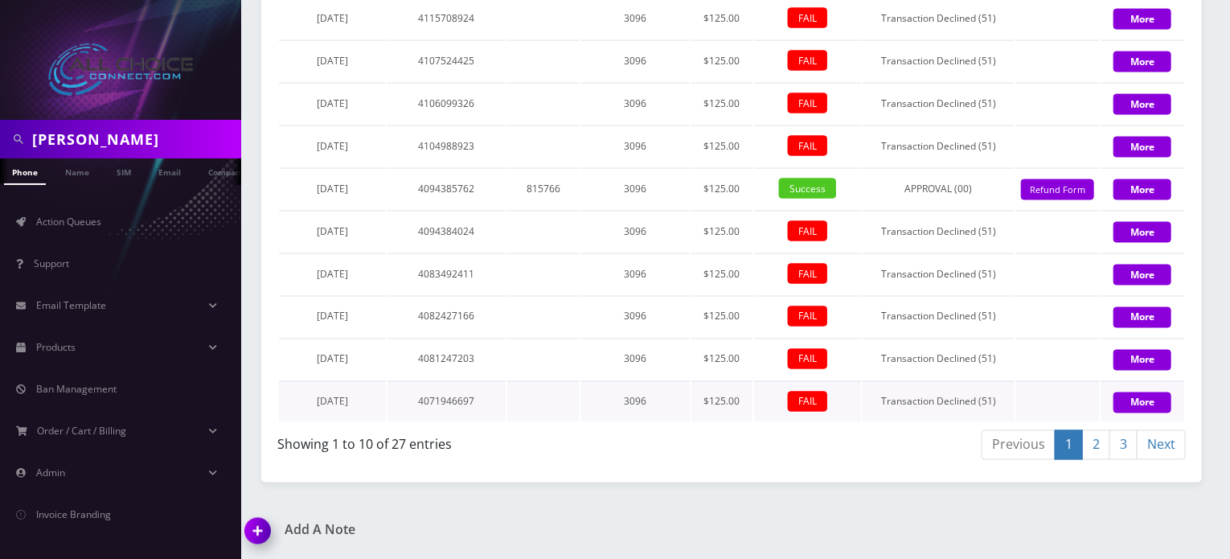
scroll to position [1235, 0]
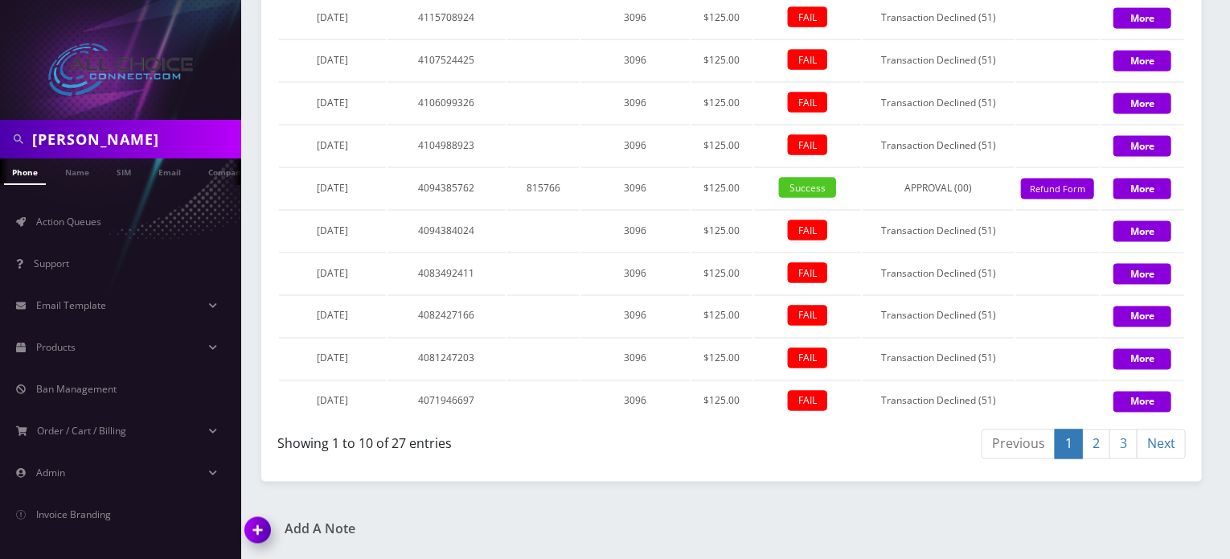
click at [1131, 447] on link "3" at bounding box center [1123, 444] width 28 height 30
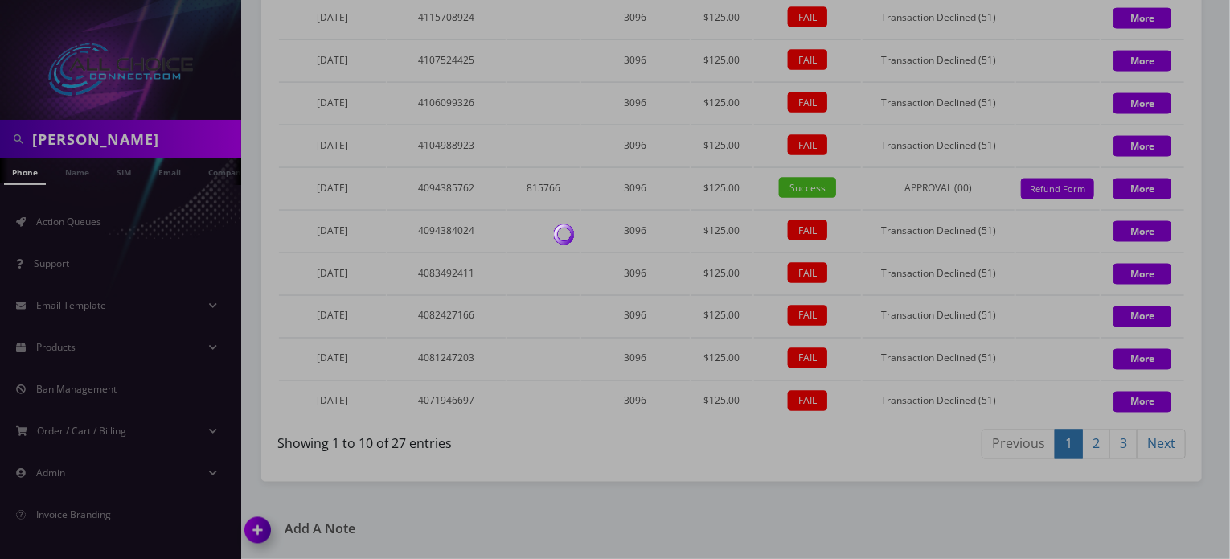
scroll to position [1108, 0]
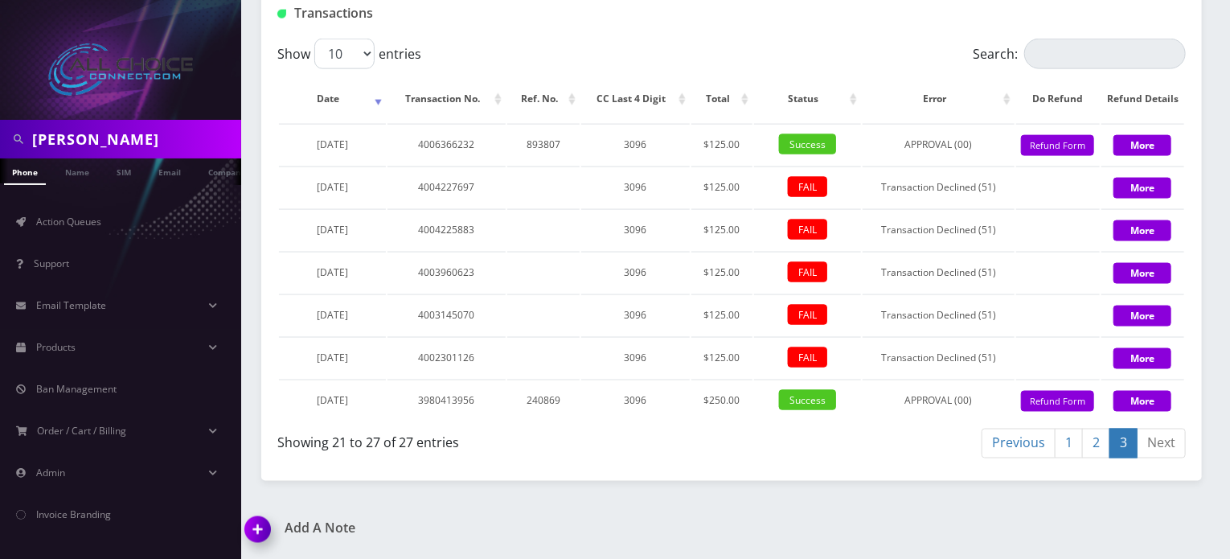
click at [1092, 439] on link "2" at bounding box center [1096, 443] width 28 height 30
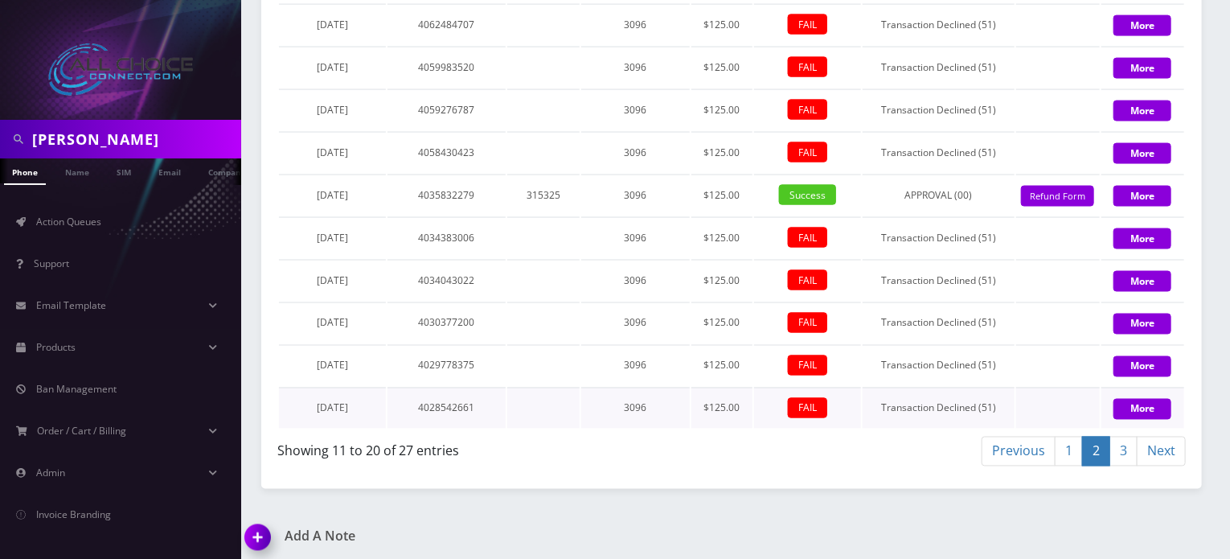
scroll to position [1235, 0]
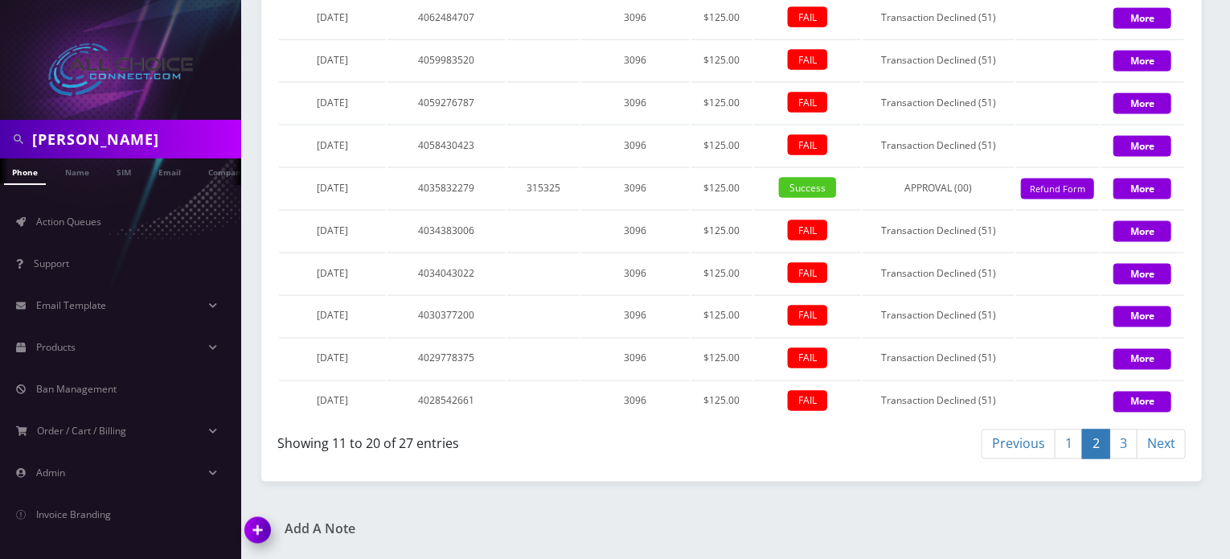
click at [1064, 437] on link "1" at bounding box center [1069, 444] width 28 height 30
click at [1122, 441] on link "3" at bounding box center [1123, 444] width 28 height 30
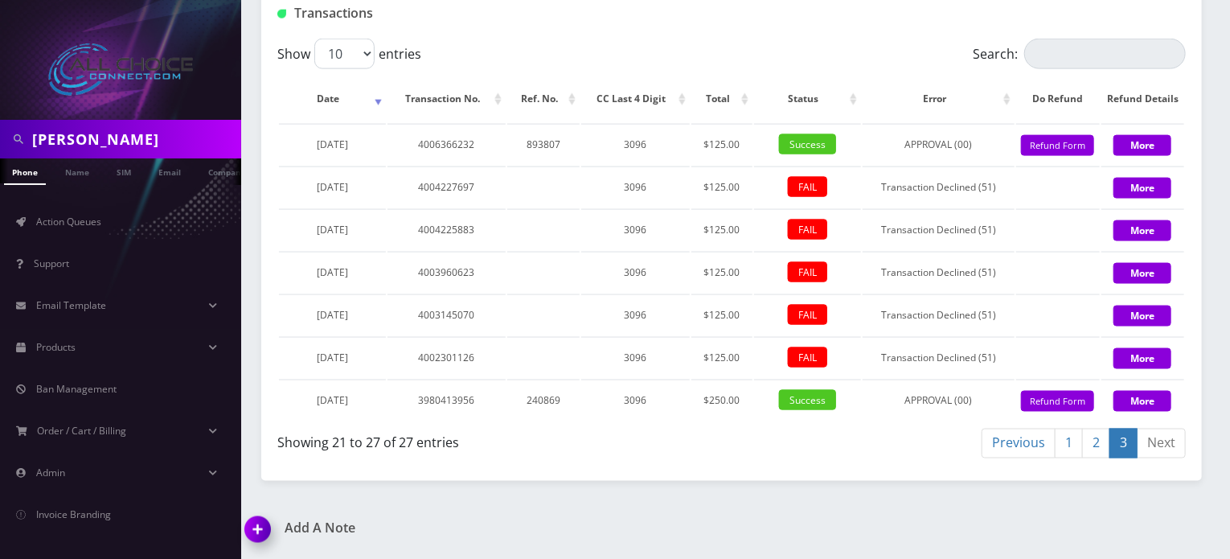
scroll to position [1108, 0]
click at [1100, 443] on link "2" at bounding box center [1096, 443] width 28 height 30
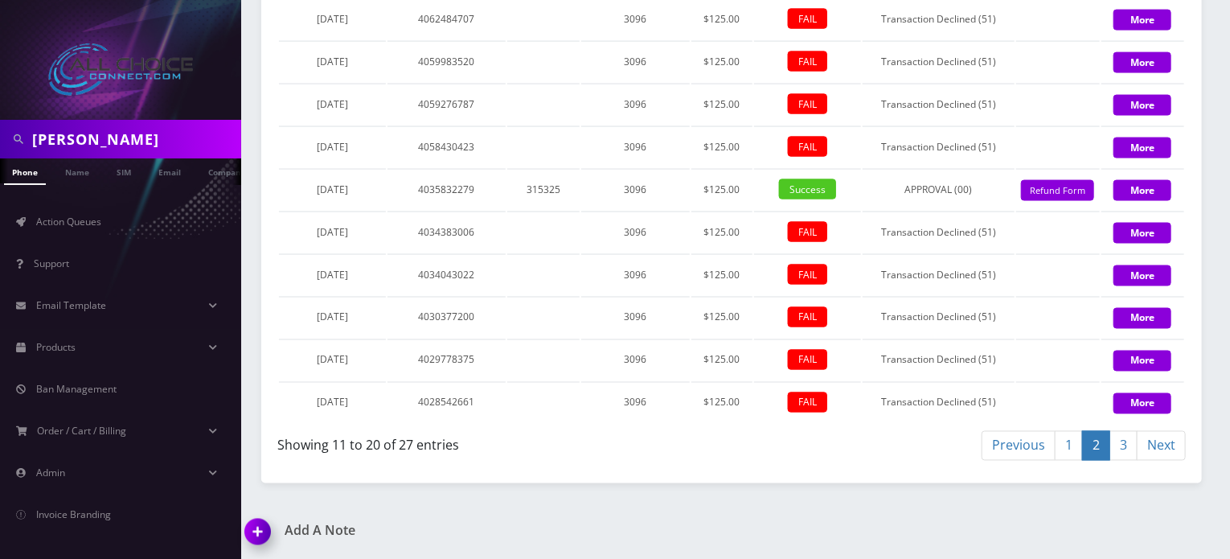
scroll to position [1235, 0]
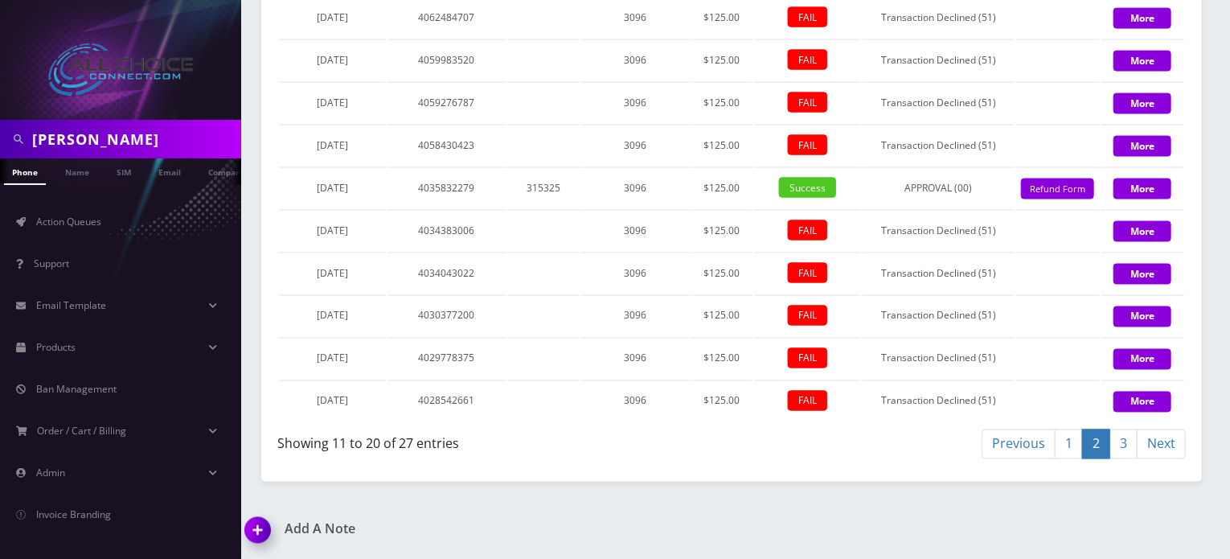
click at [1071, 444] on link "1" at bounding box center [1069, 444] width 28 height 30
click at [1124, 440] on link "3" at bounding box center [1123, 444] width 28 height 30
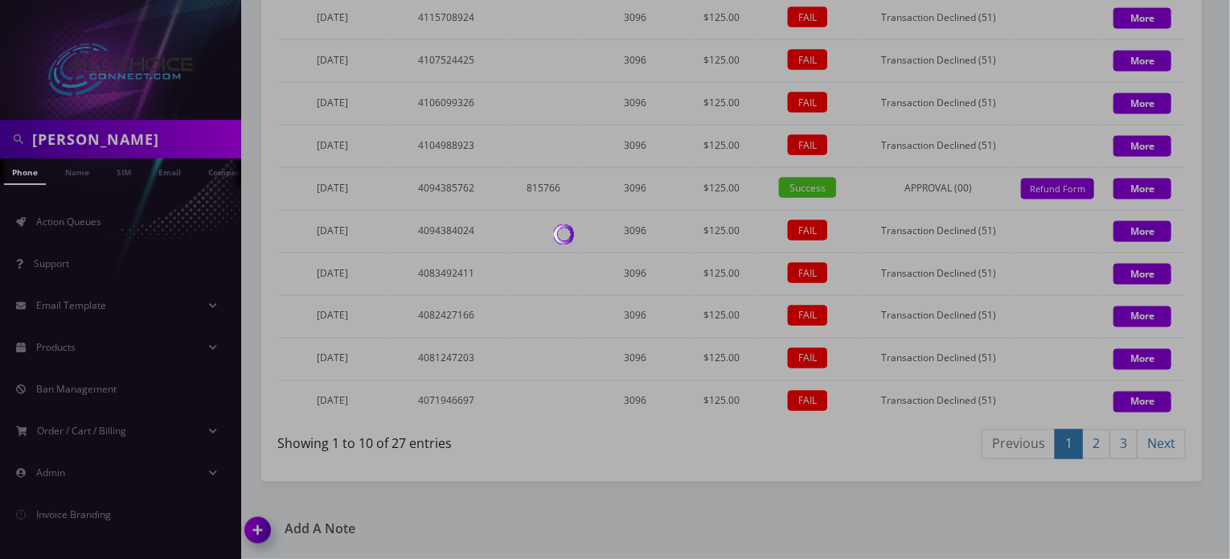
scroll to position [1108, 0]
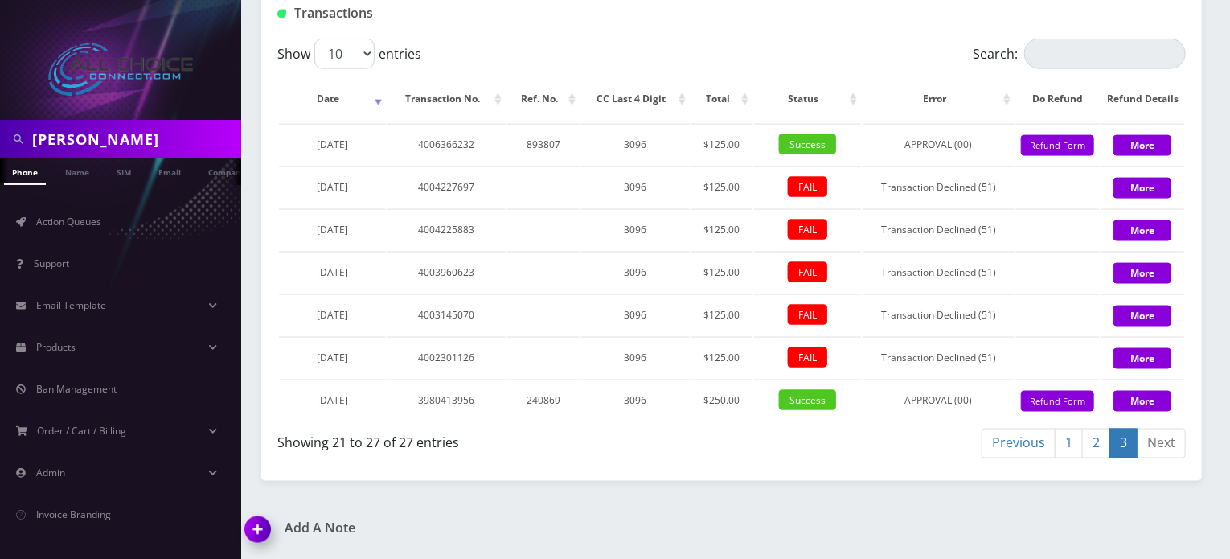
click at [51, 137] on input "hinton" at bounding box center [134, 139] width 205 height 31
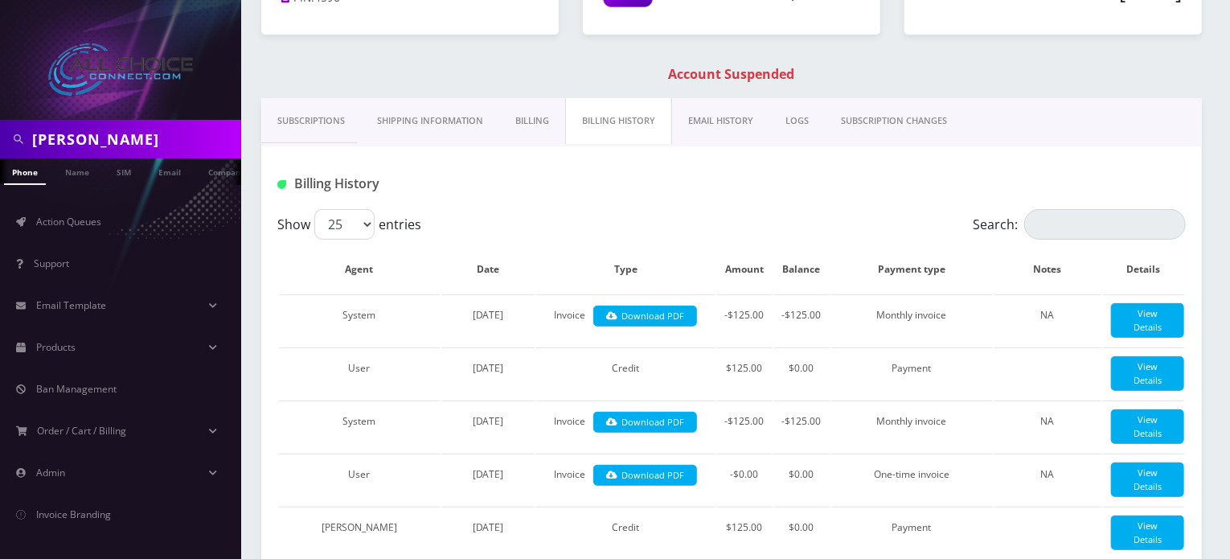
scroll to position [0, 0]
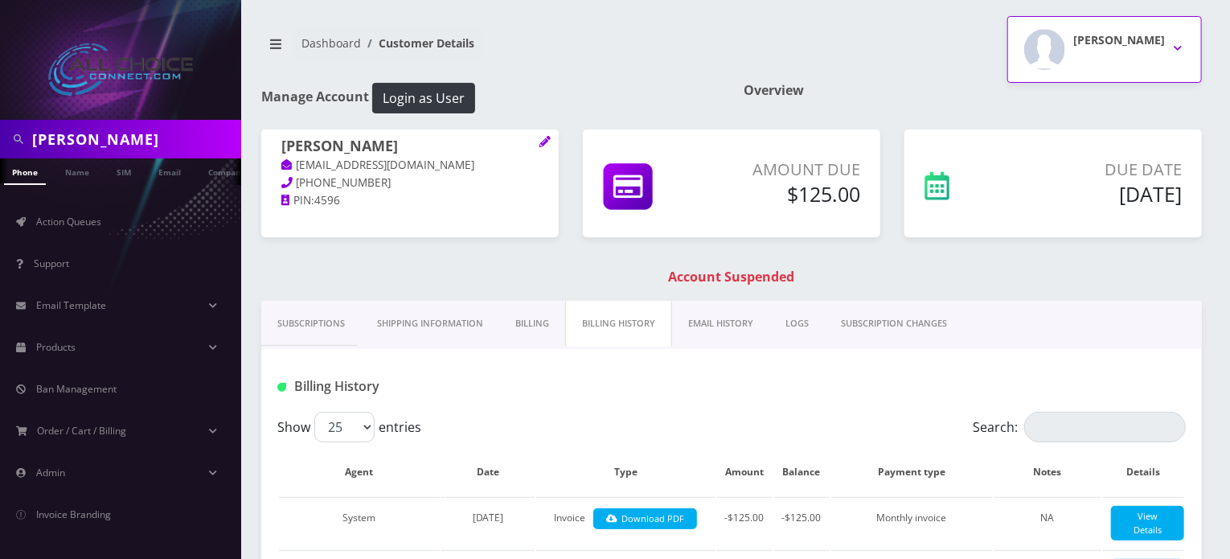
click at [1140, 40] on h2 "Rob W" at bounding box center [1119, 41] width 92 height 14
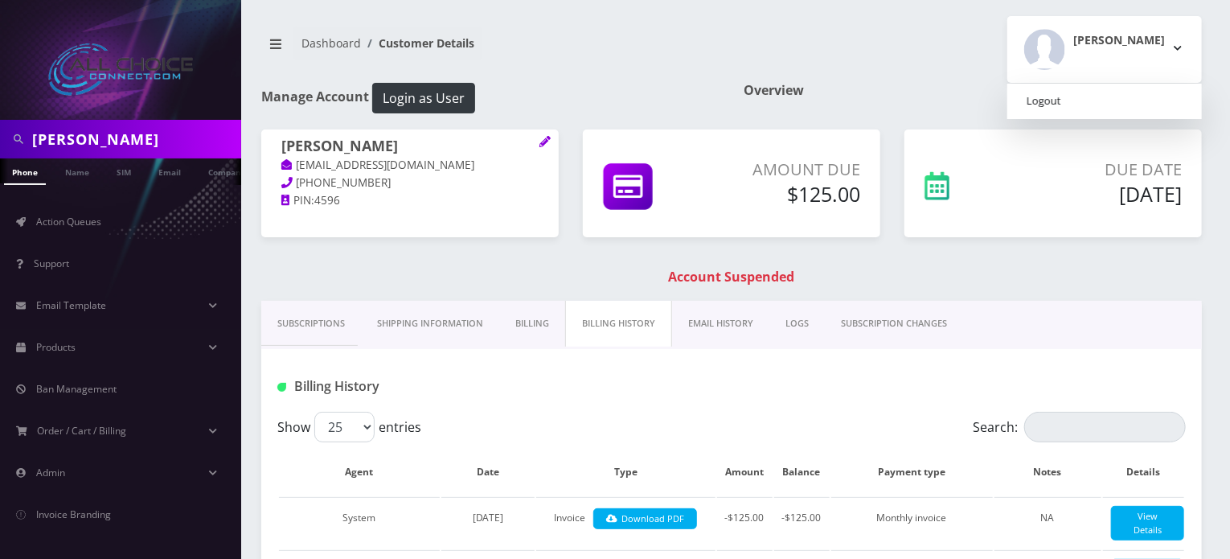
click at [1100, 101] on link "Logout" at bounding box center [1104, 101] width 195 height 23
